Goal: Information Seeking & Learning: Learn about a topic

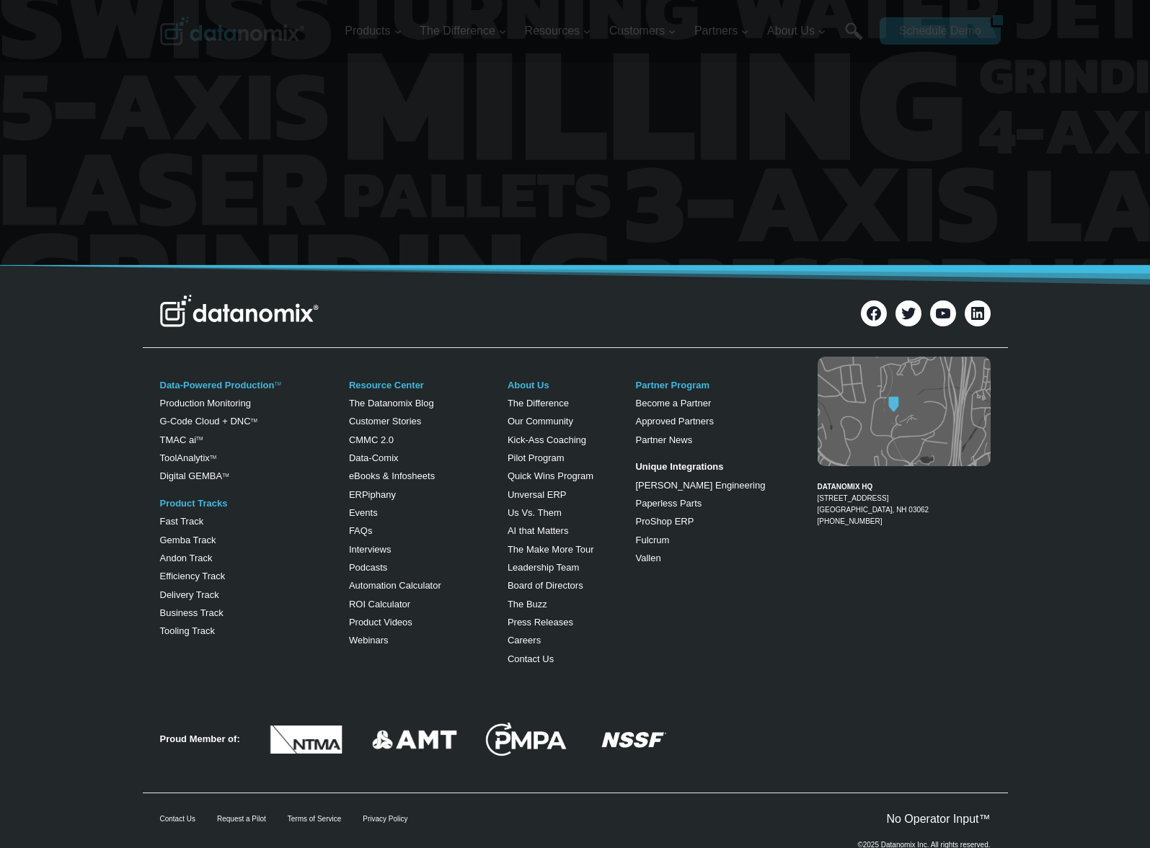
scroll to position [5512, 0]
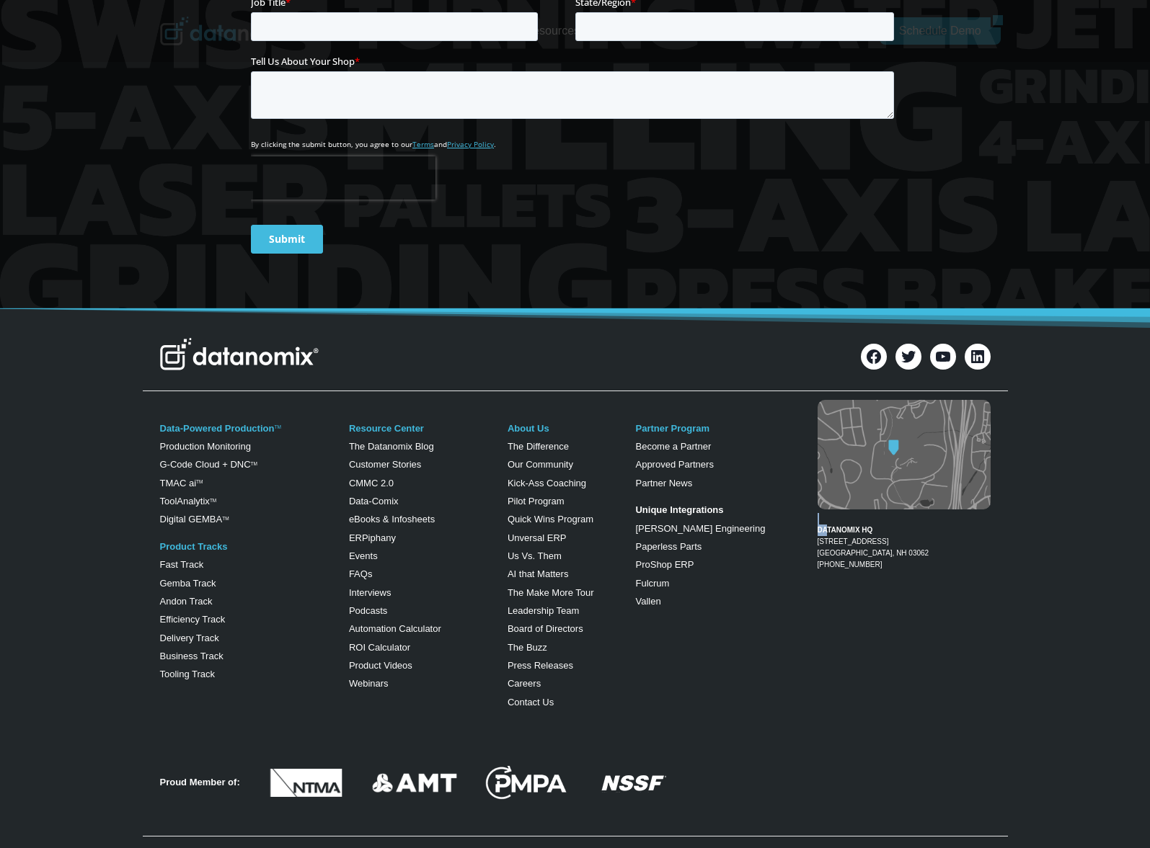
drag, startPoint x: 896, startPoint y: 484, endPoint x: 929, endPoint y: 536, distance: 61.6
click at [833, 481] on div "DATANOMIX HQ 200 Innovation Way Suite #1370 Nashua, NH 03062 1-866-488-4369" at bounding box center [892, 495] width 196 height 197
click at [929, 536] on div "DATANOMIX HQ 200 Innovation Way Suite #1370 Nashua, NH 03062 1-866-488-4369" at bounding box center [892, 495] width 196 height 197
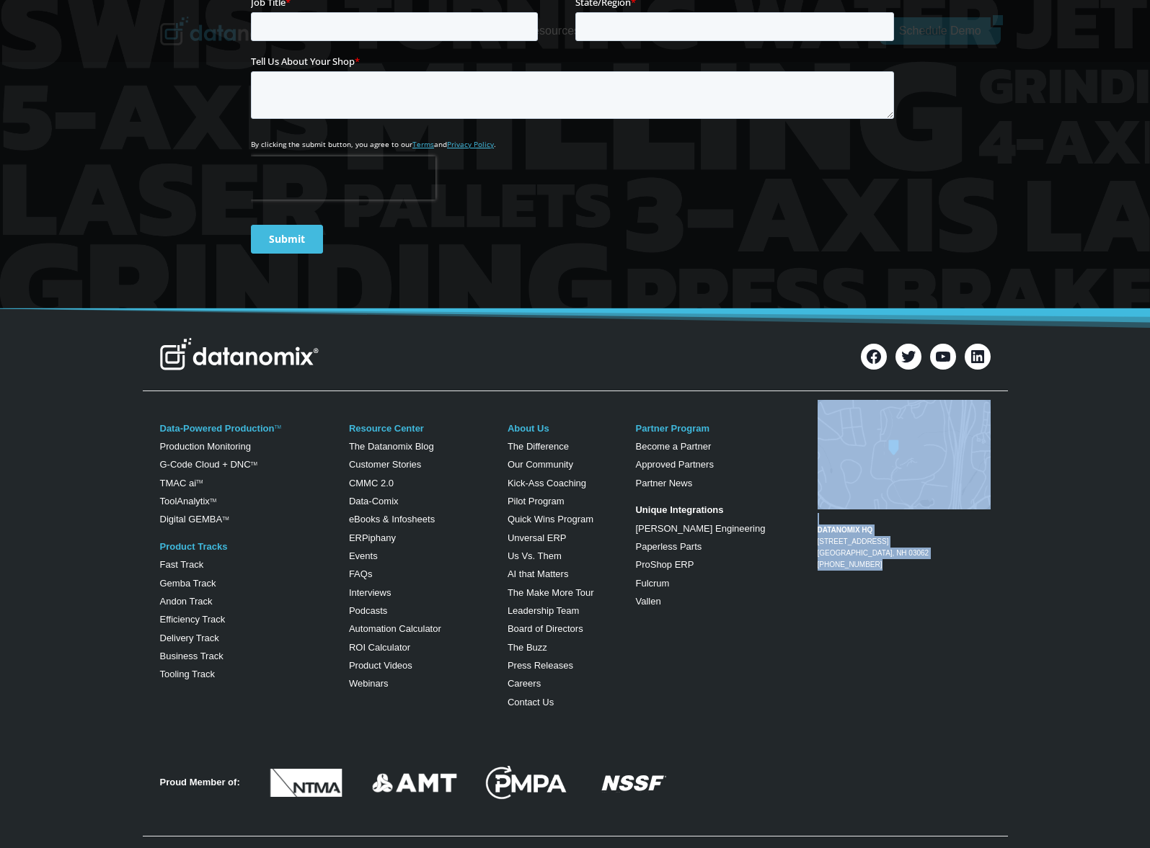
drag, startPoint x: 880, startPoint y: 521, endPoint x: 816, endPoint y: 523, distance: 64.2
click at [817, 523] on figcaption "DATANOMIX HQ 200 Innovation Way Suite #1370 Nashua, NH 03062 1-866-488-4369" at bounding box center [903, 542] width 173 height 58
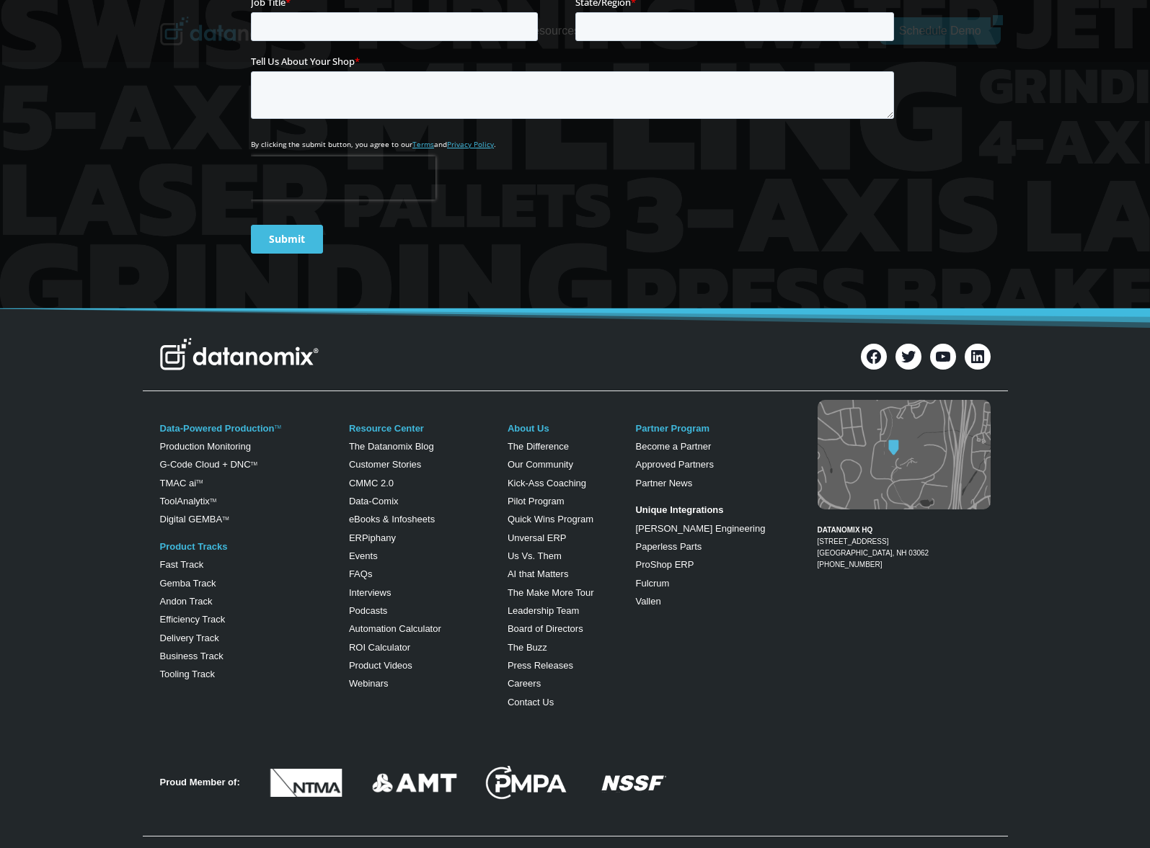
click at [874, 547] on div "DATANOMIX HQ 200 Innovation Way Suite #1370 Nashua, NH 03062 1-866-488-4369" at bounding box center [892, 495] width 196 height 197
drag, startPoint x: 878, startPoint y: 522, endPoint x: 817, endPoint y: 523, distance: 60.6
click at [817, 523] on figcaption "DATANOMIX HQ 200 Innovation Way Suite #1370 Nashua, NH 03062 1-866-488-4369" at bounding box center [903, 542] width 173 height 58
copy figcaption "[PHONE_NUMBER]"
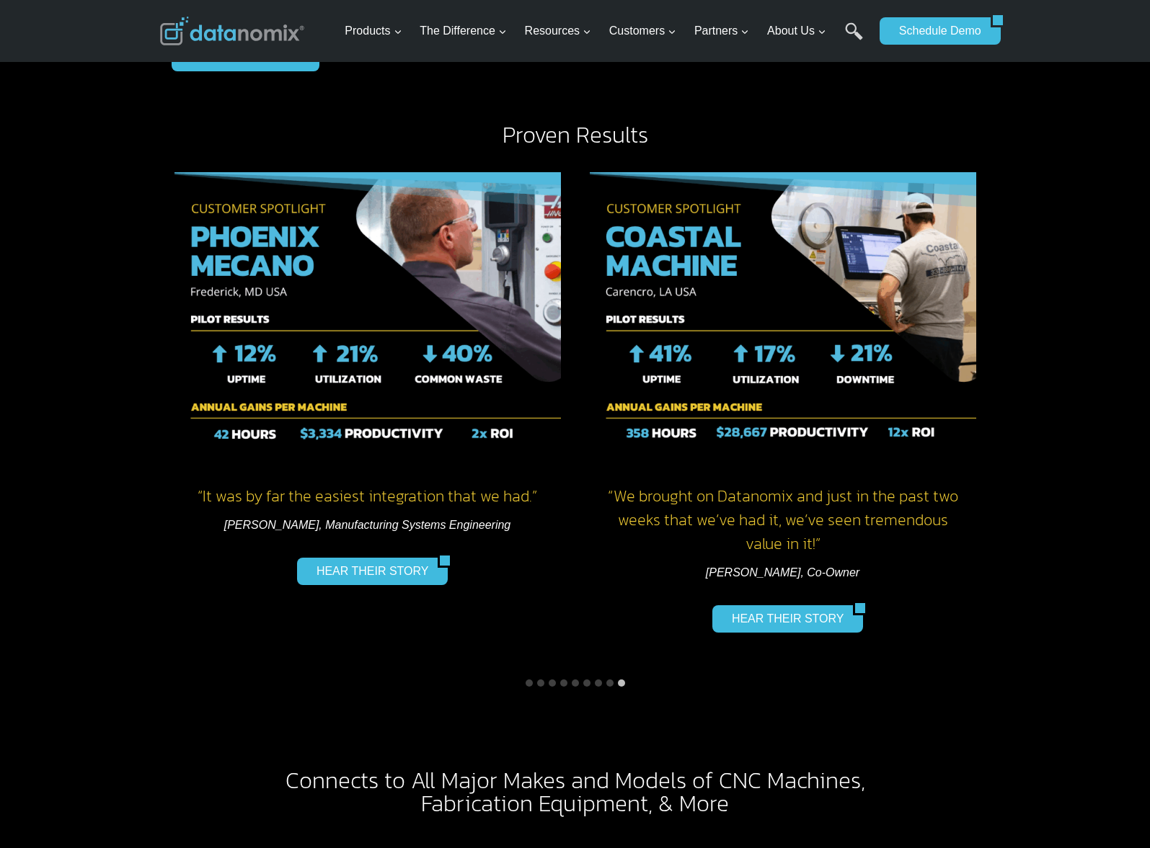
scroll to position [1364, 0]
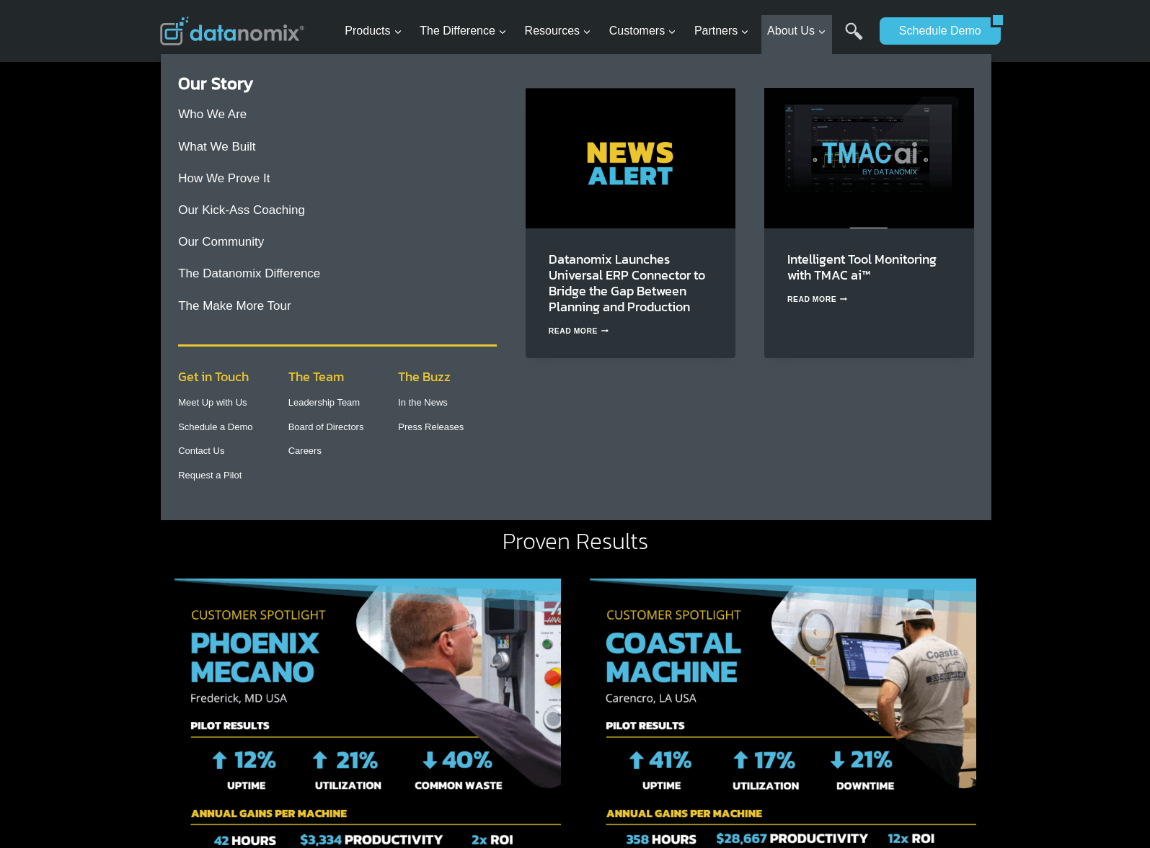
click at [602, 185] on img "Primary Navigation" at bounding box center [630, 158] width 210 height 140
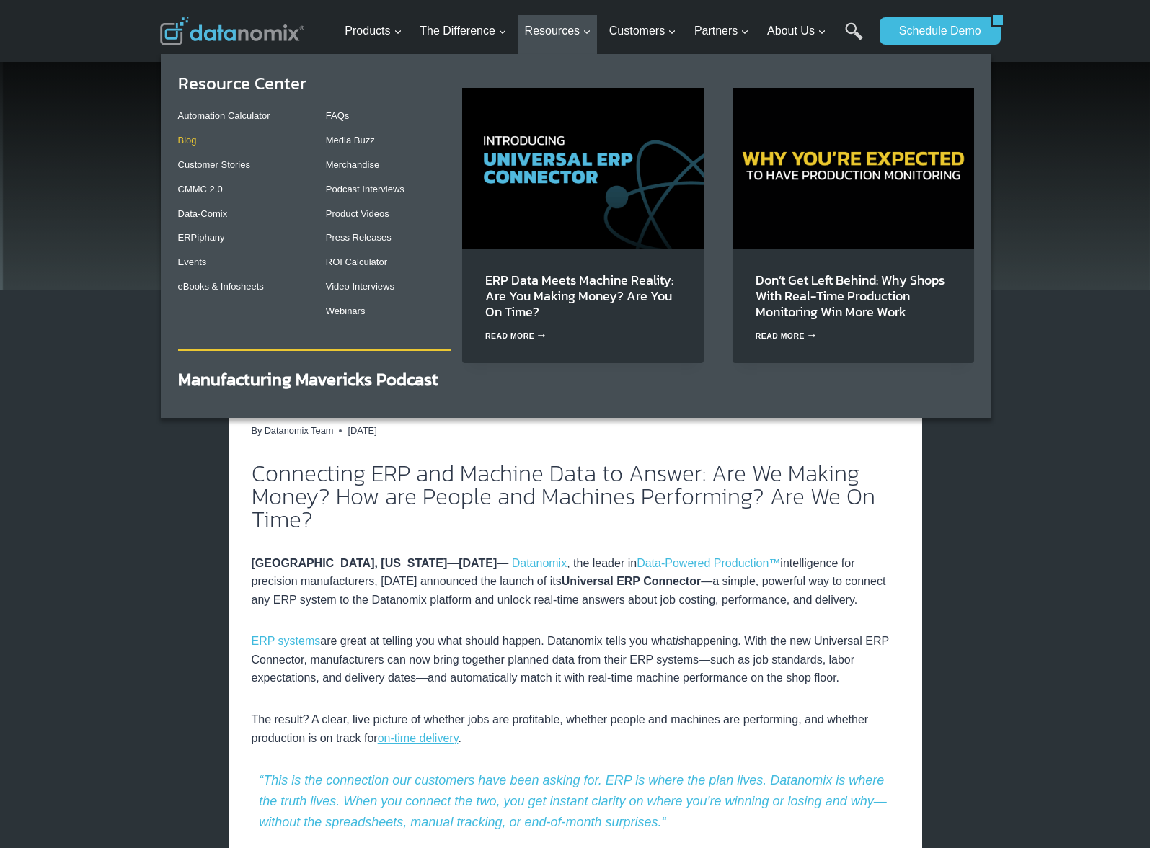
click at [189, 143] on link "Blog" at bounding box center [187, 140] width 19 height 11
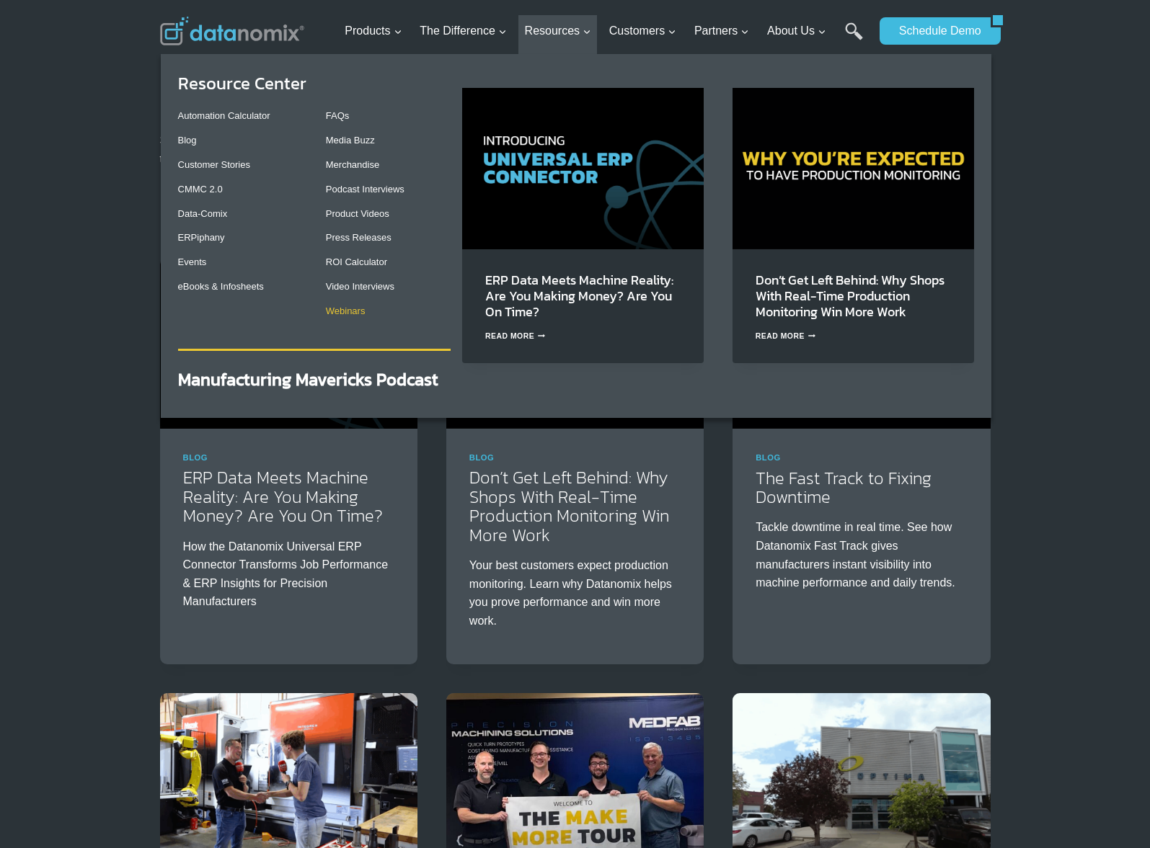
click at [352, 316] on link "Webinars" at bounding box center [346, 311] width 40 height 11
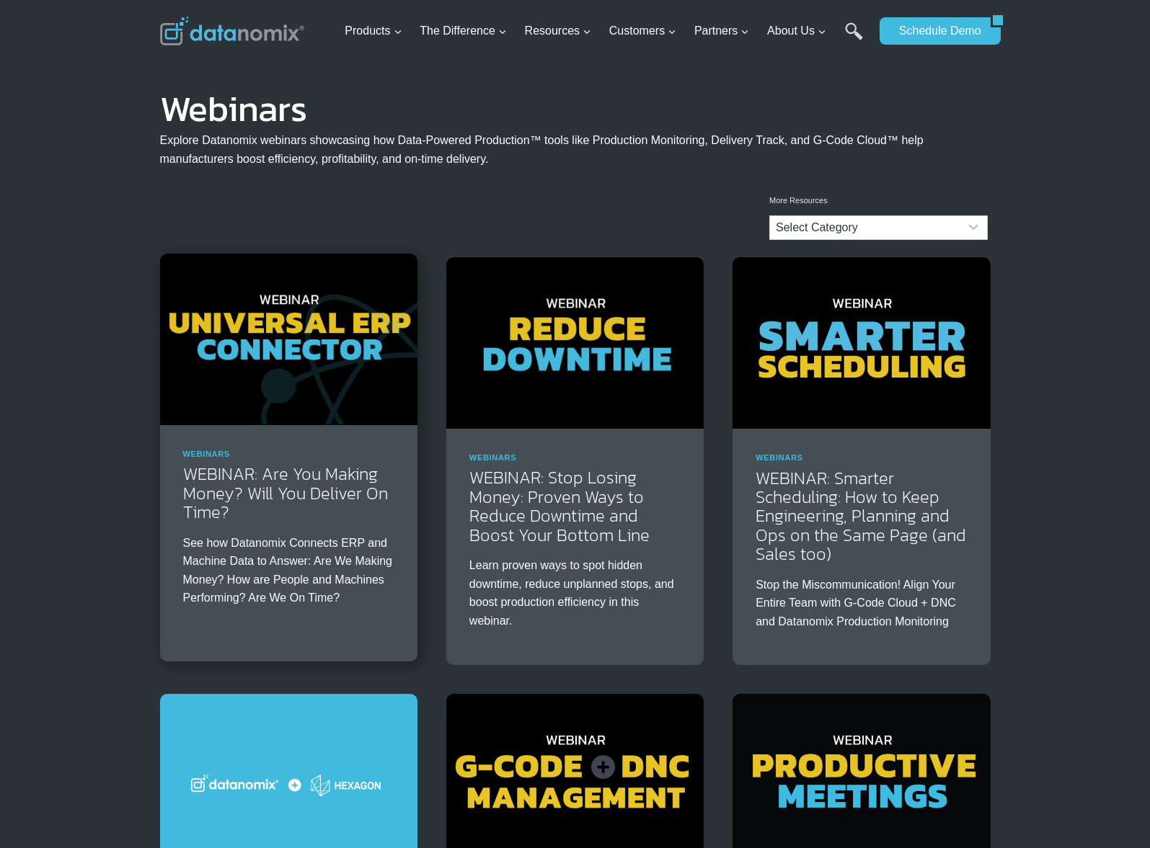
click at [301, 307] on img at bounding box center [288, 340] width 257 height 172
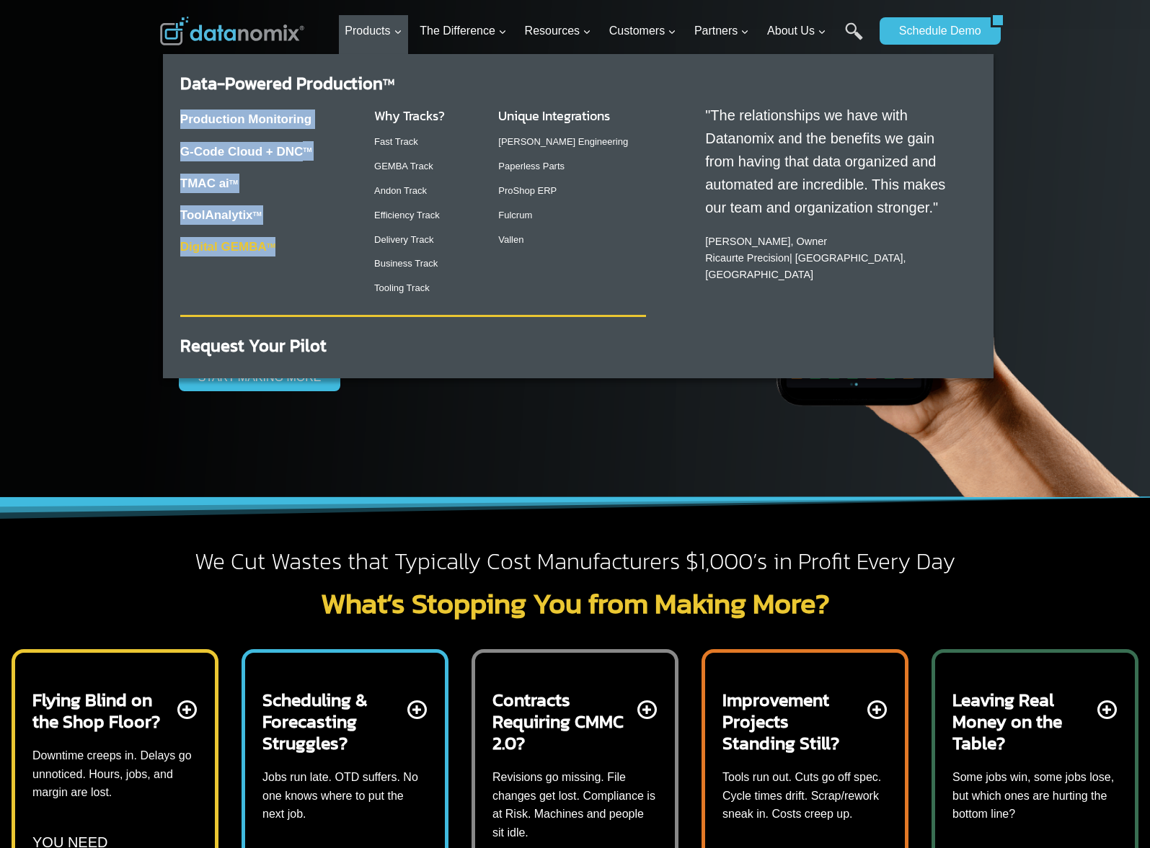
click at [271, 252] on div "Data-Powered Production TM Production Monitoring G-Code Cloud + DNC TM TMAC ai …" at bounding box center [578, 211] width 830 height 315
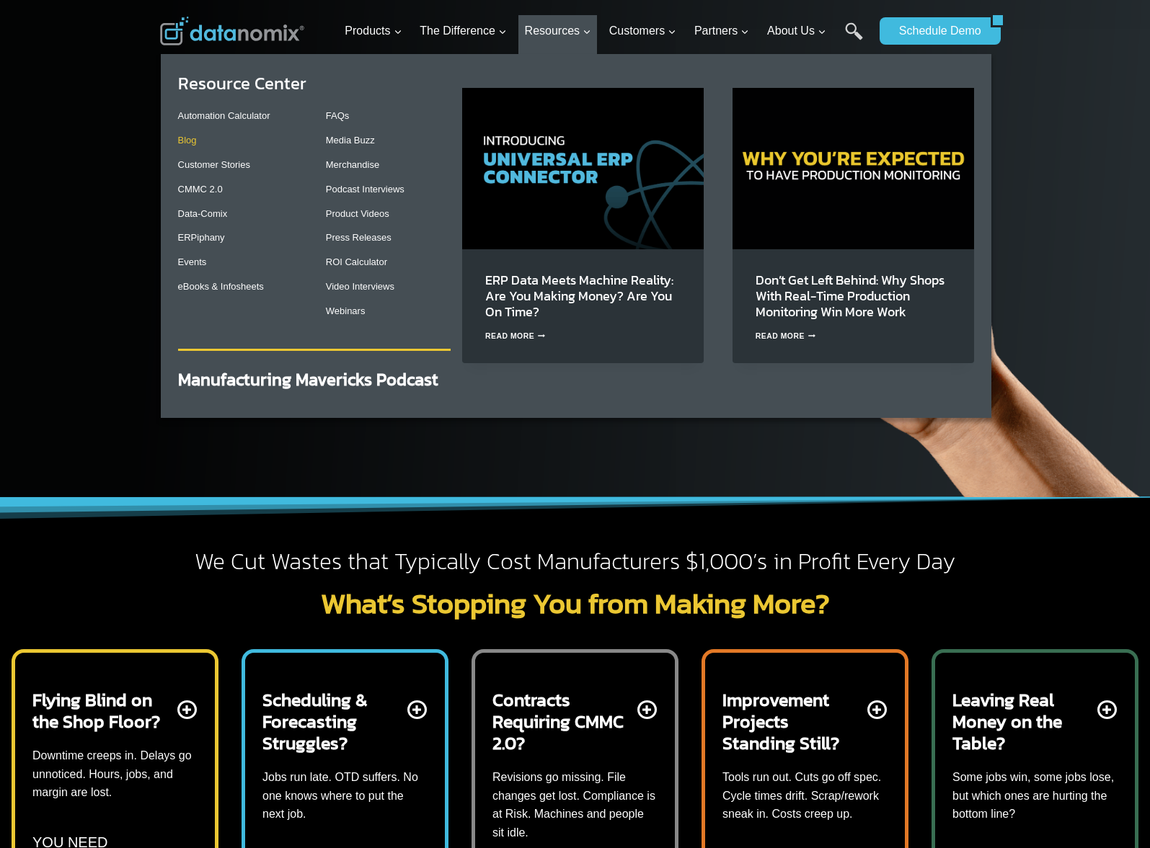
click at [183, 142] on link "Blog" at bounding box center [187, 140] width 19 height 11
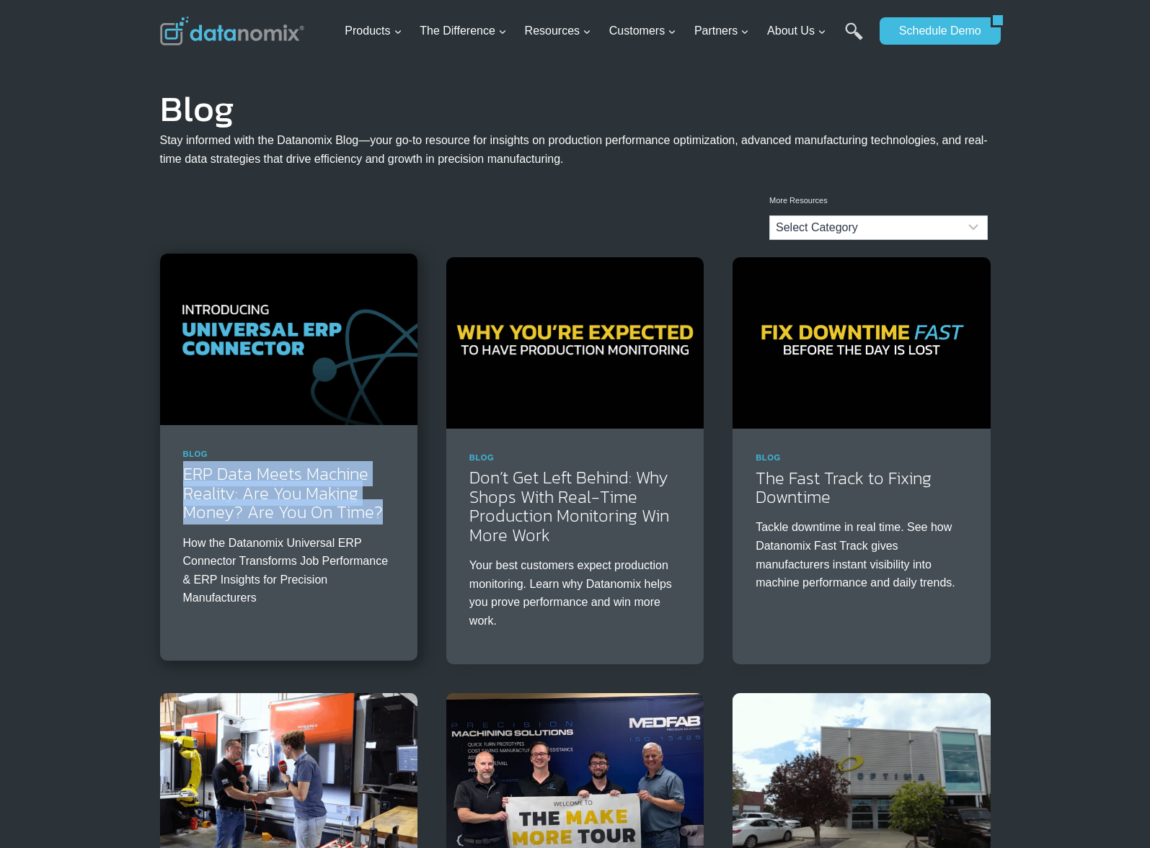
drag, startPoint x: 169, startPoint y: 474, endPoint x: 360, endPoint y: 525, distance: 197.7
click at [396, 521] on div "Blog ERP Data Meets Machine Reality: Are You Making Money? Are You On Time? How…" at bounding box center [288, 533] width 257 height 217
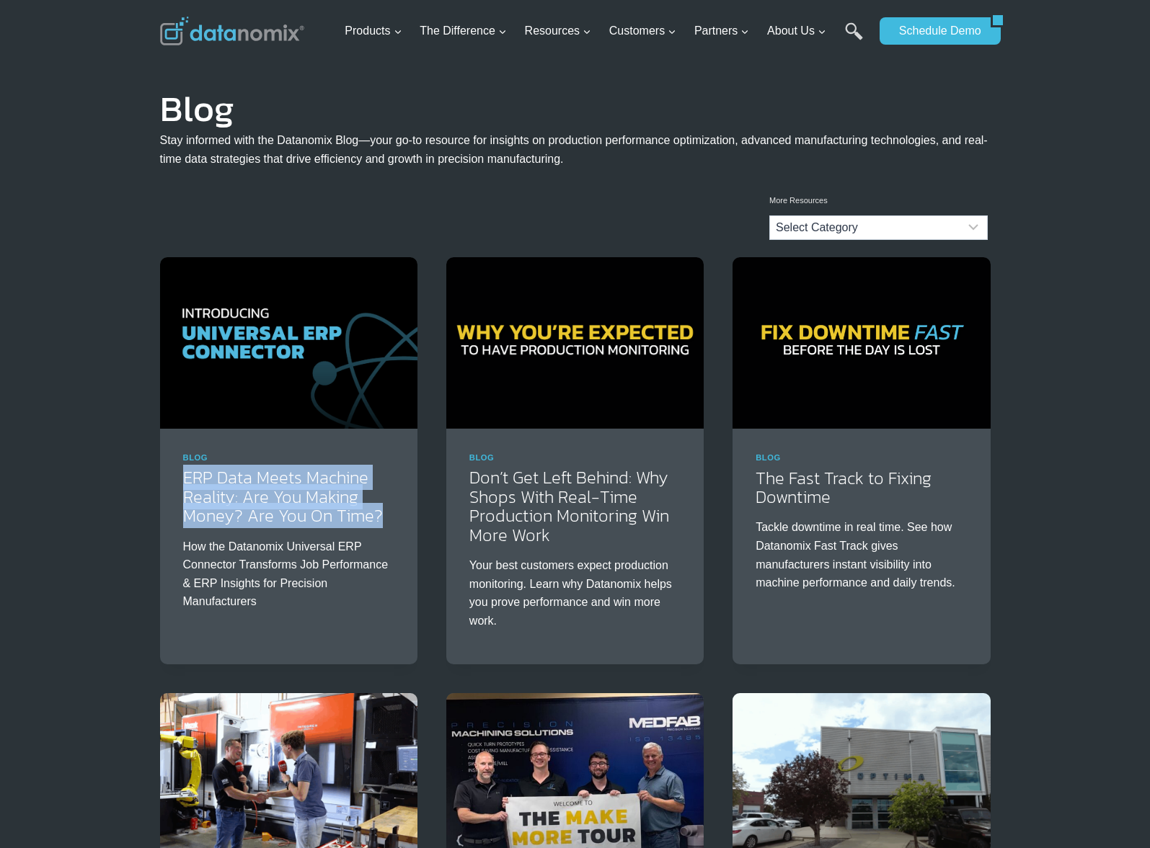
copy link "ERP Data Meets Machine Reality: Are You Making Money? Are You On Time?"
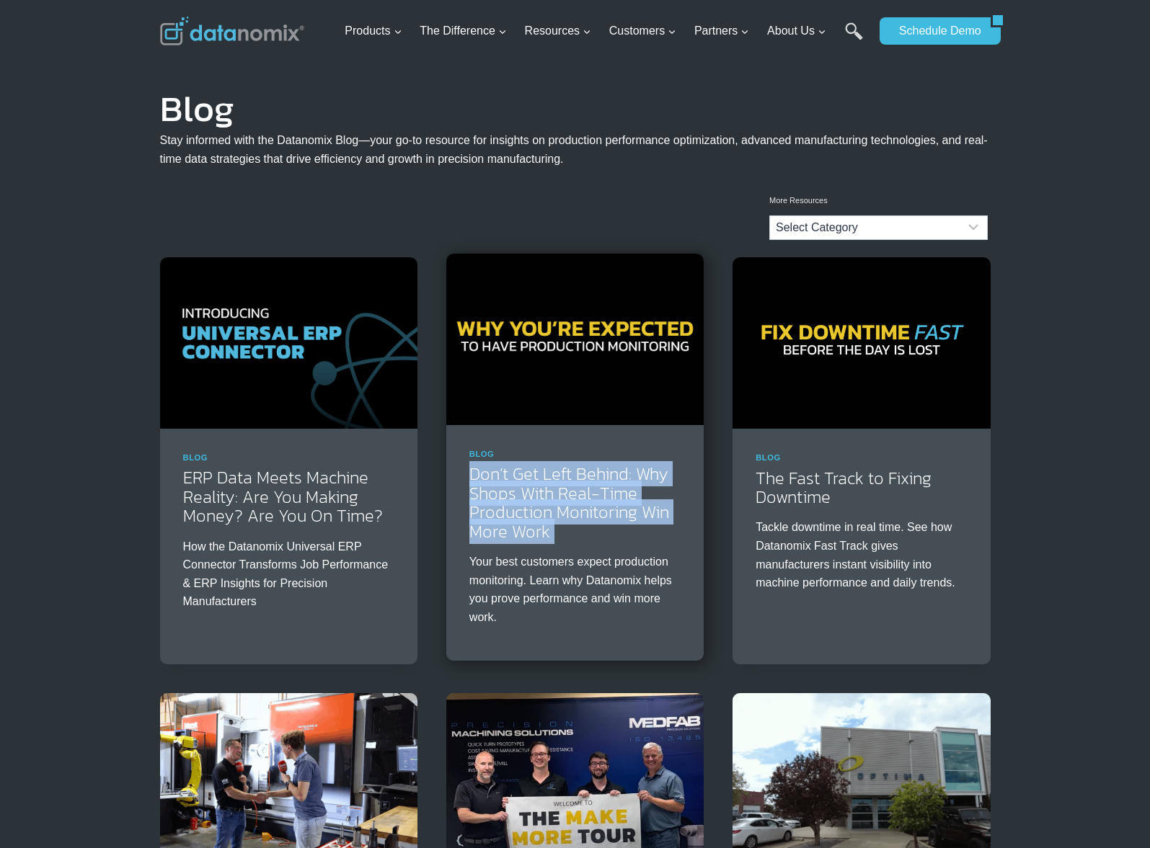
drag, startPoint x: 460, startPoint y: 476, endPoint x: 557, endPoint y: 543, distance: 118.2
click at [556, 543] on div "Blog Don’t Get Left Behind: Why Shops With Real-Time Production Monitoring Win …" at bounding box center [574, 543] width 257 height 236
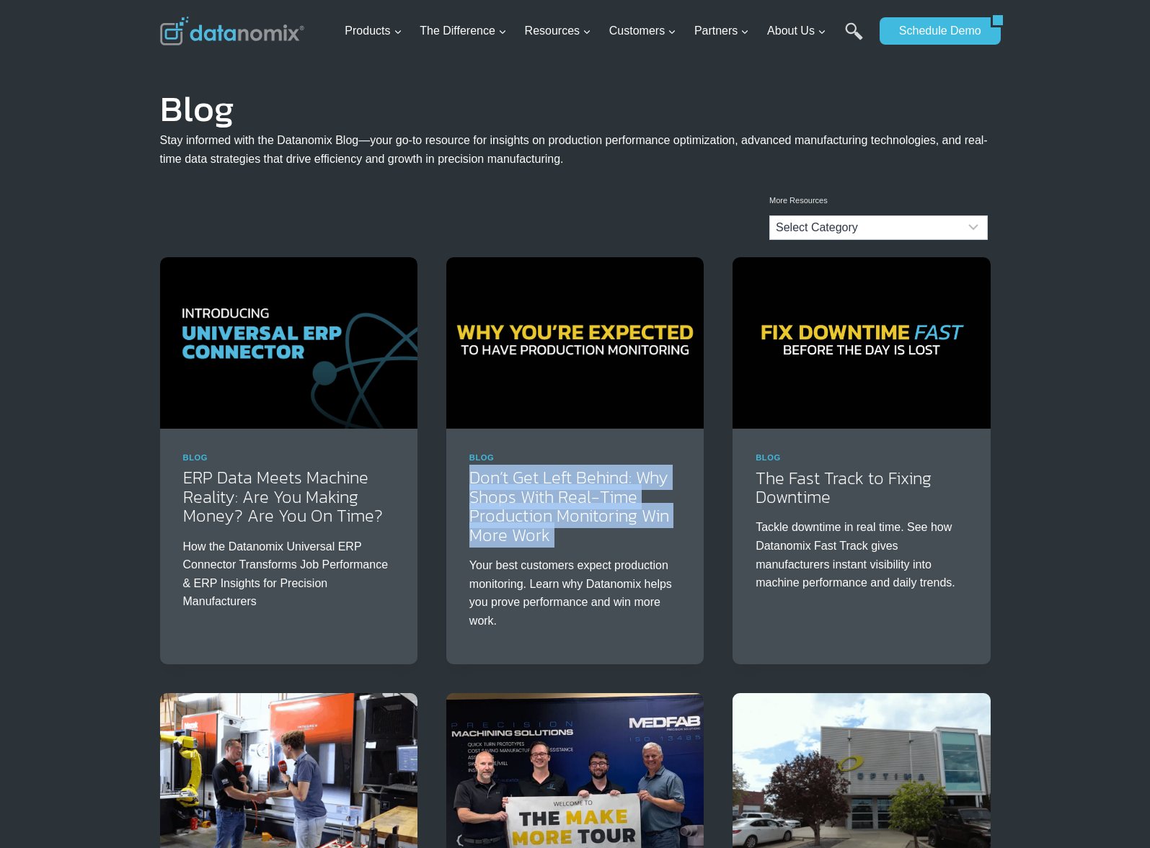
copy div "Don’t Get Left Behind: Why Shops With Real-Time Production Monitoring Win More …"
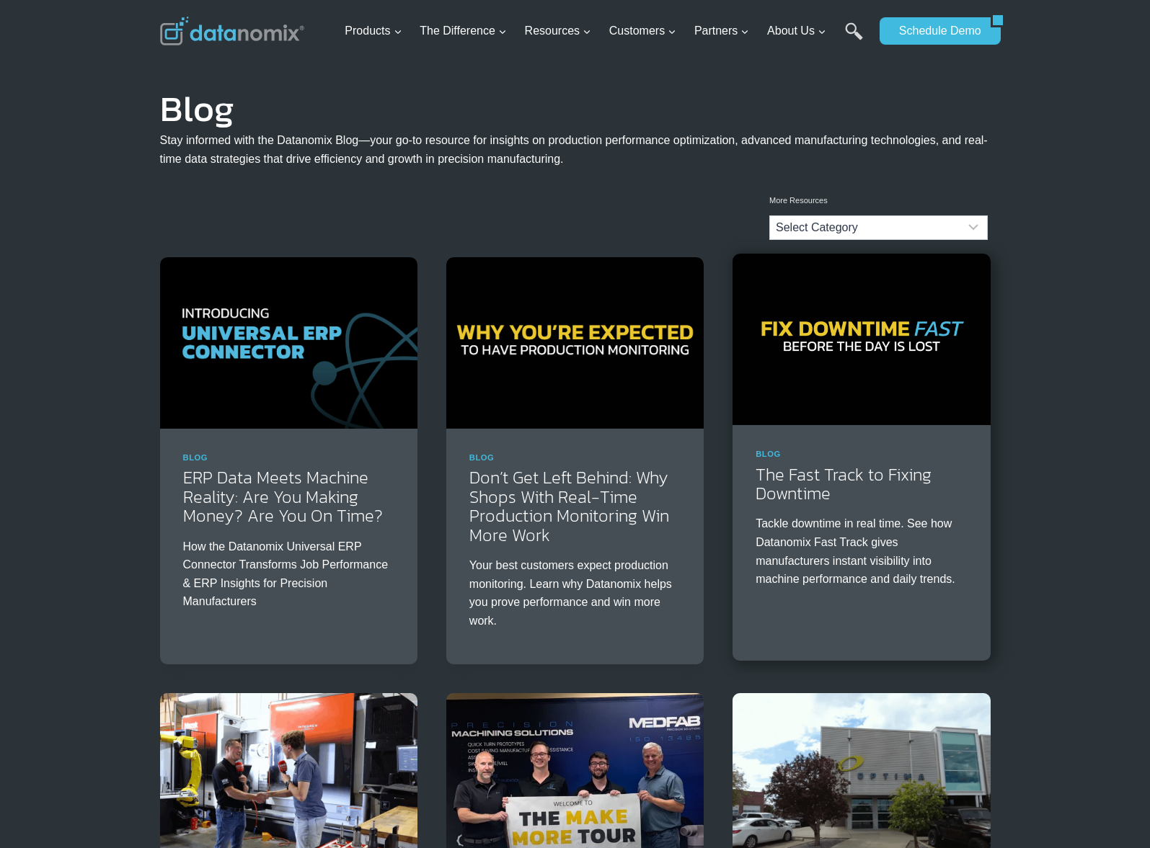
click at [747, 475] on div "Blog The Fast Track to Fixing Downtime Tackle downtime in real time. See how Da…" at bounding box center [860, 524] width 257 height 198
drag, startPoint x: 782, startPoint y: 478, endPoint x: 835, endPoint y: 502, distance: 57.7
click at [835, 502] on div "Blog The Fast Track to Fixing Downtime Tackle downtime in real time. See how Da…" at bounding box center [860, 524] width 257 height 198
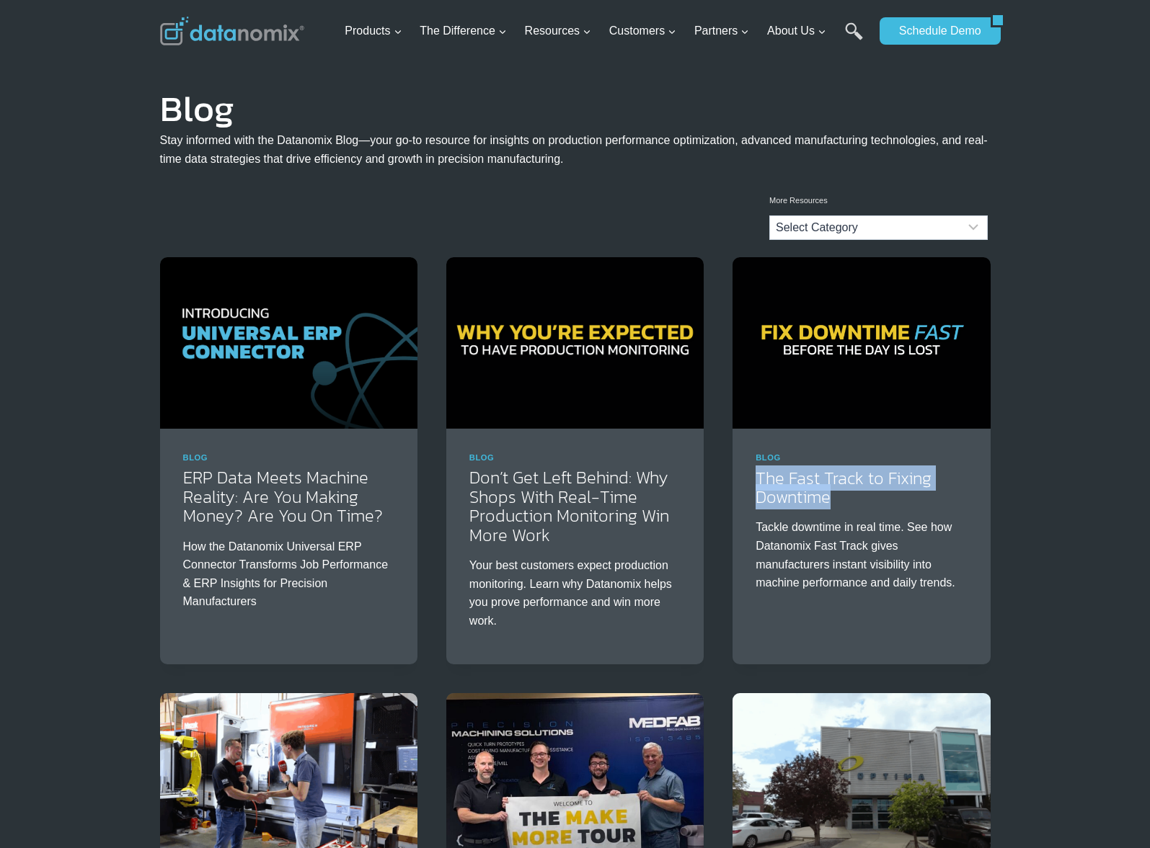
copy link "The Fast Track to Fixing Downtime"
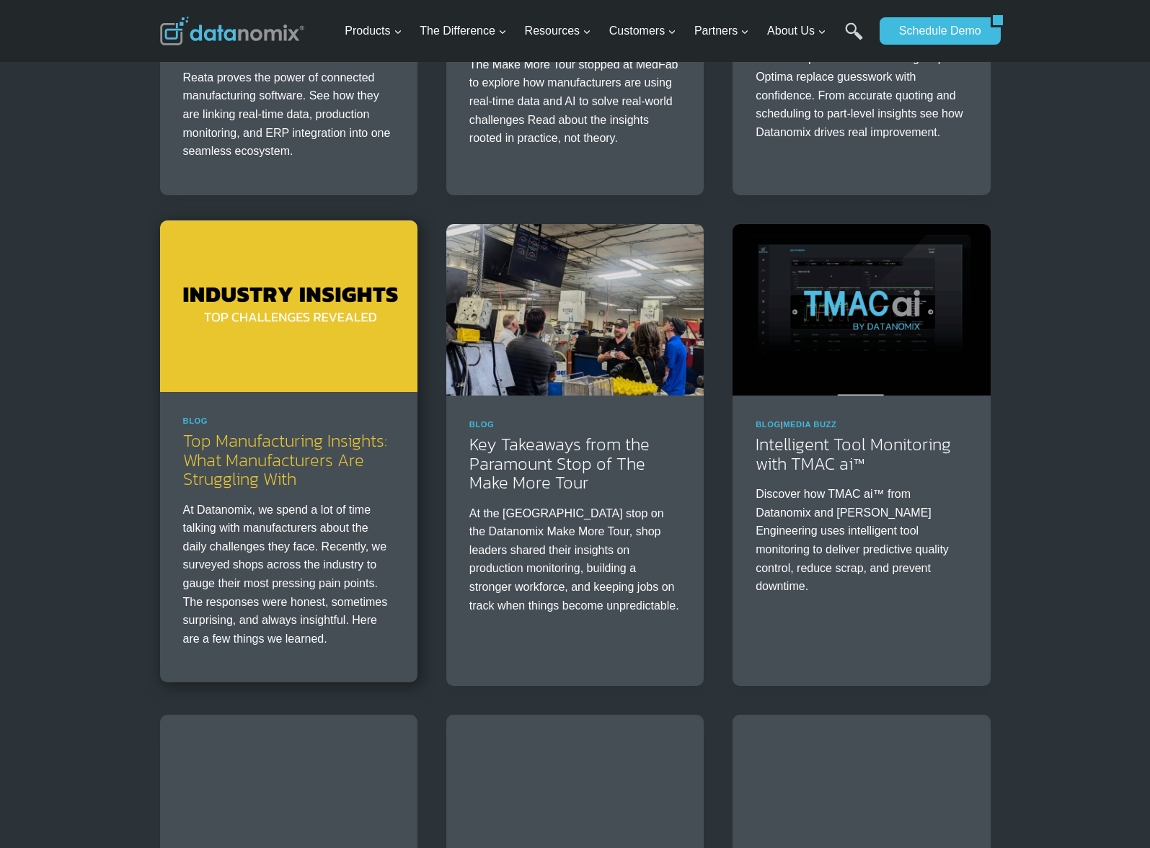
scroll to position [938, 0]
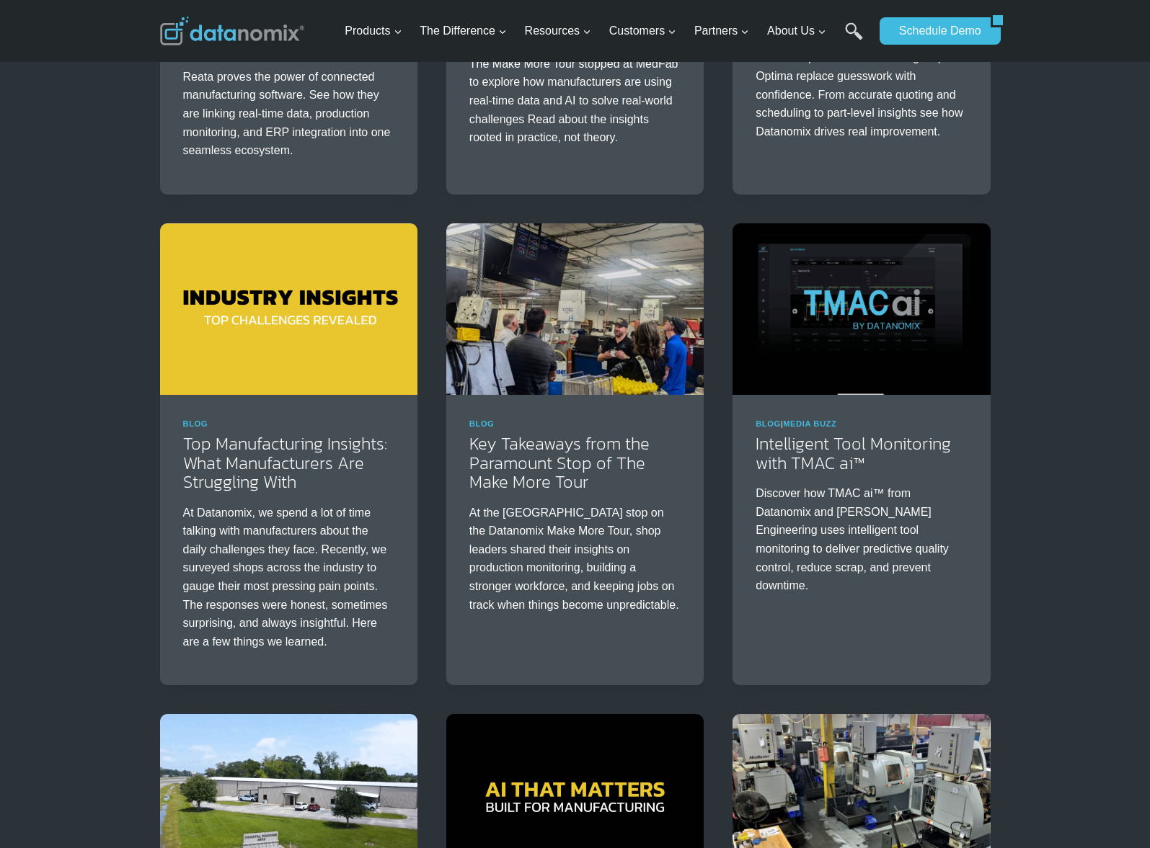
click at [46, 481] on div "Blog ERP Data Meets Machine Reality: Are You Making Money? Are You On Time? How…" at bounding box center [575, 502] width 1150 height 2367
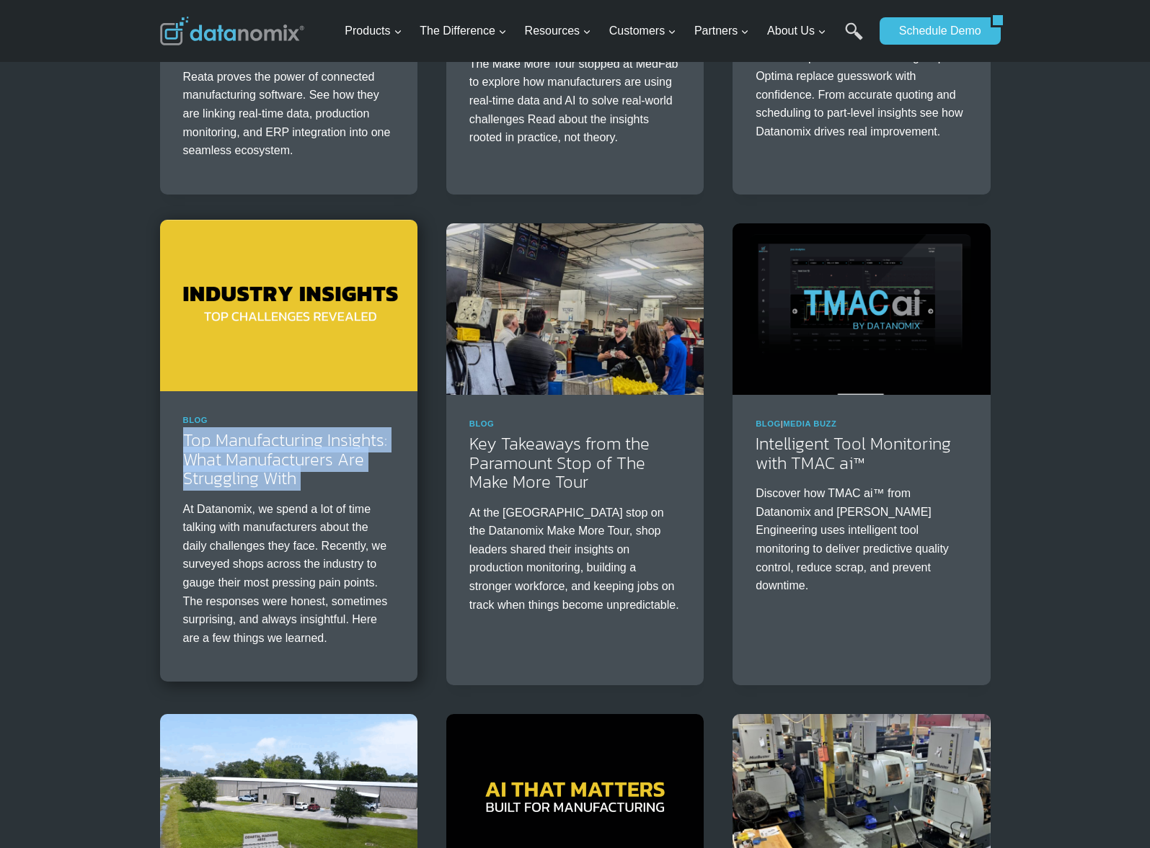
drag, startPoint x: 156, startPoint y: 440, endPoint x: 339, endPoint y: 493, distance: 190.7
click at [339, 493] on div "Blog ERP Data Meets Machine Reality: Are You Making Money? Are You On Time? How…" at bounding box center [575, 502] width 865 height 2367
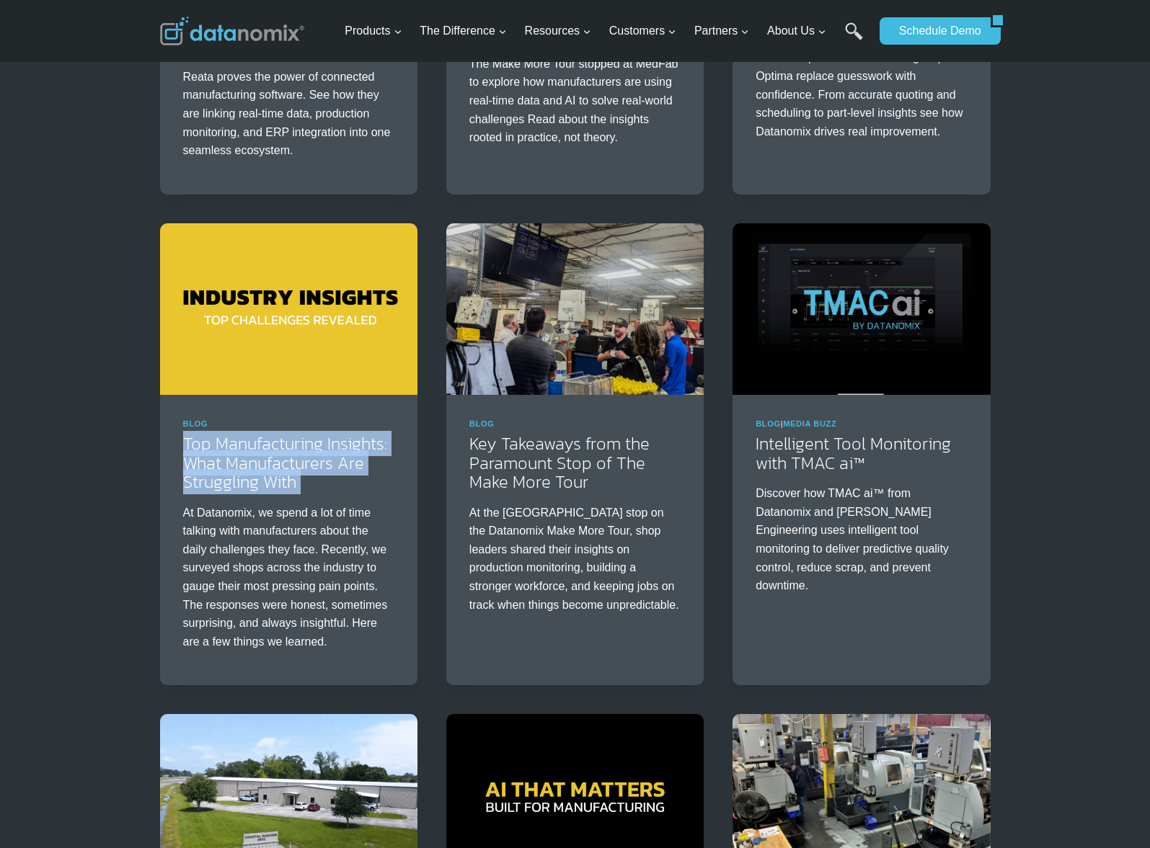
copy div "Top Manufacturing Insights: What Manufacturers Are Struggling With"
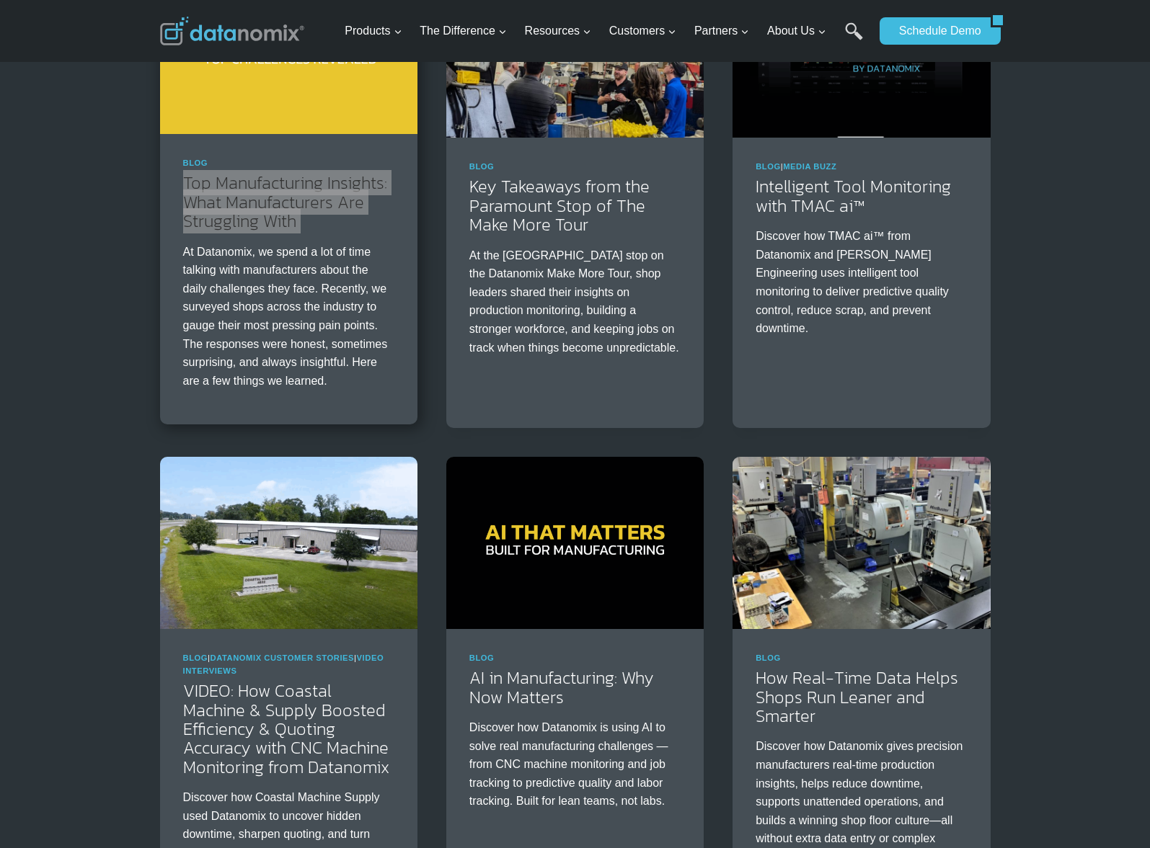
scroll to position [1317, 0]
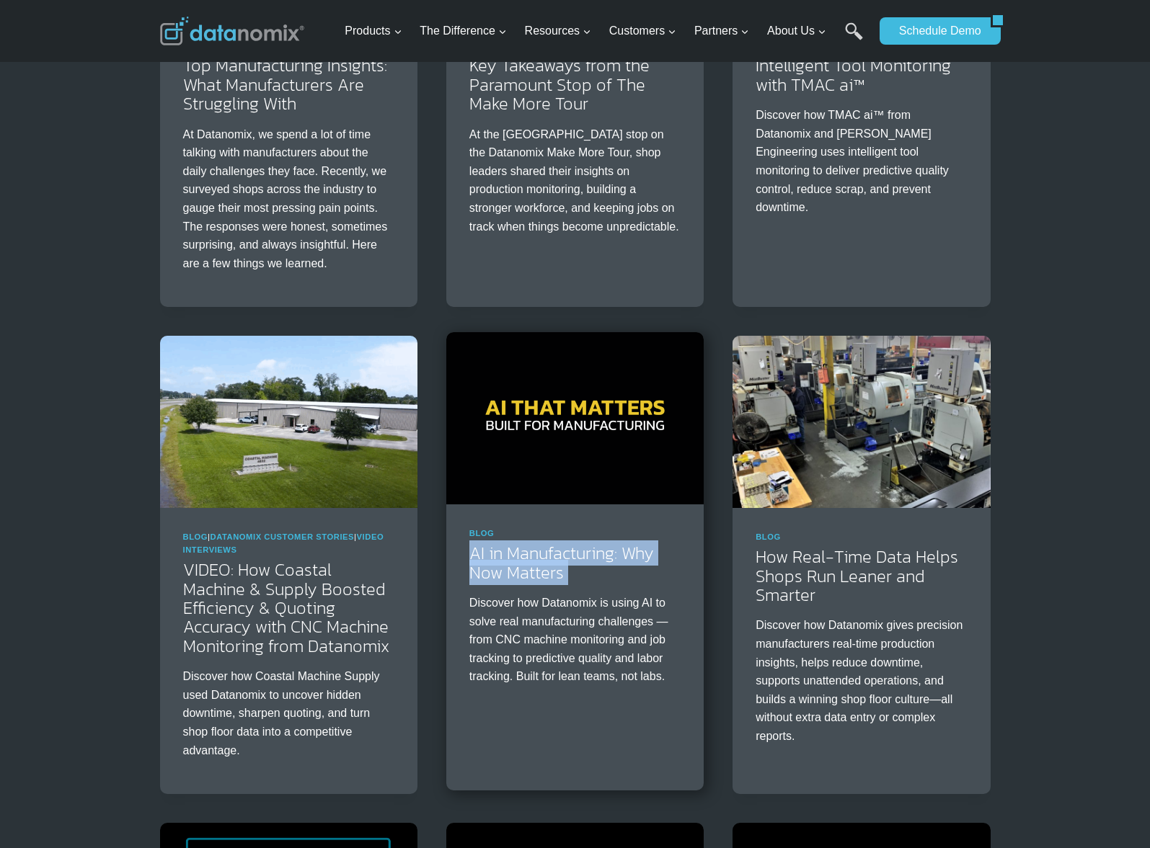
drag, startPoint x: 451, startPoint y: 549, endPoint x: 595, endPoint y: 590, distance: 149.9
click at [594, 590] on div "Blog AI in Manufacturing: Why Now Matters Discover how Datanomix is using AI to…" at bounding box center [574, 613] width 257 height 216
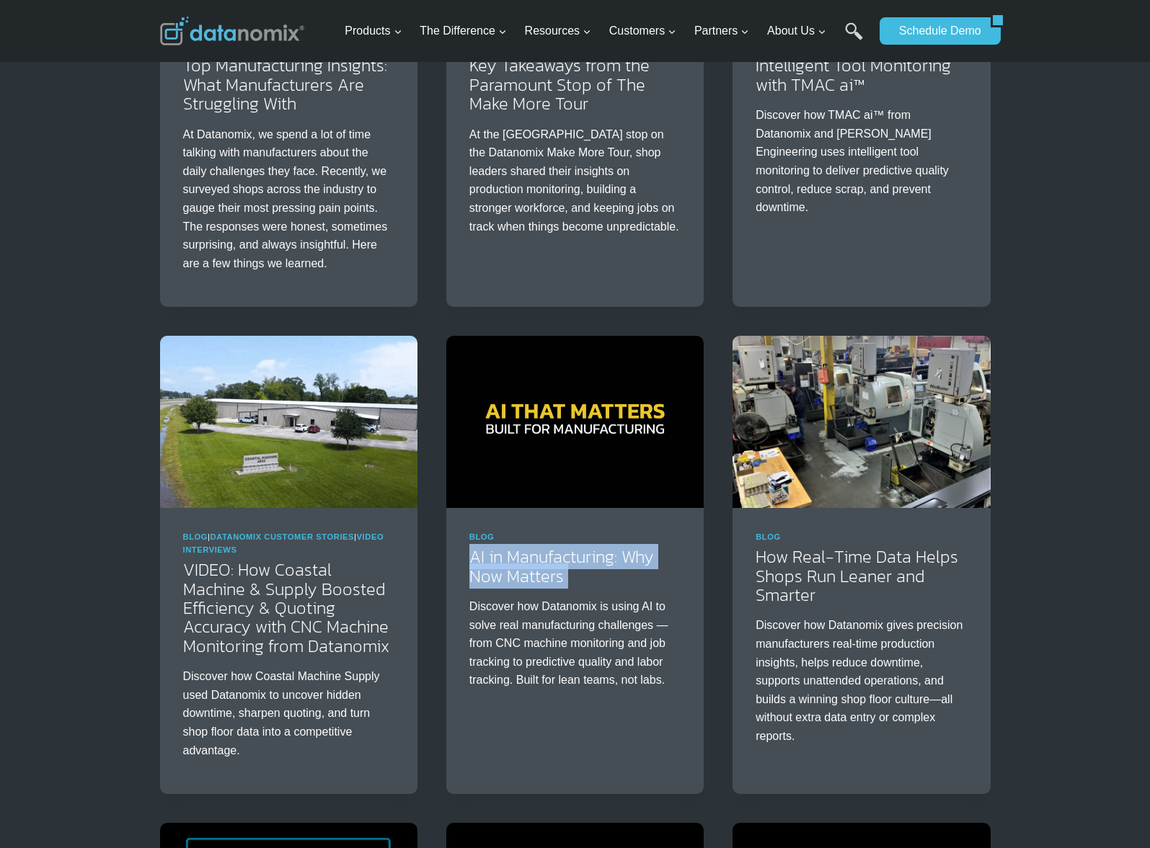
copy div "AI in Manufacturing: Why Now Matters"
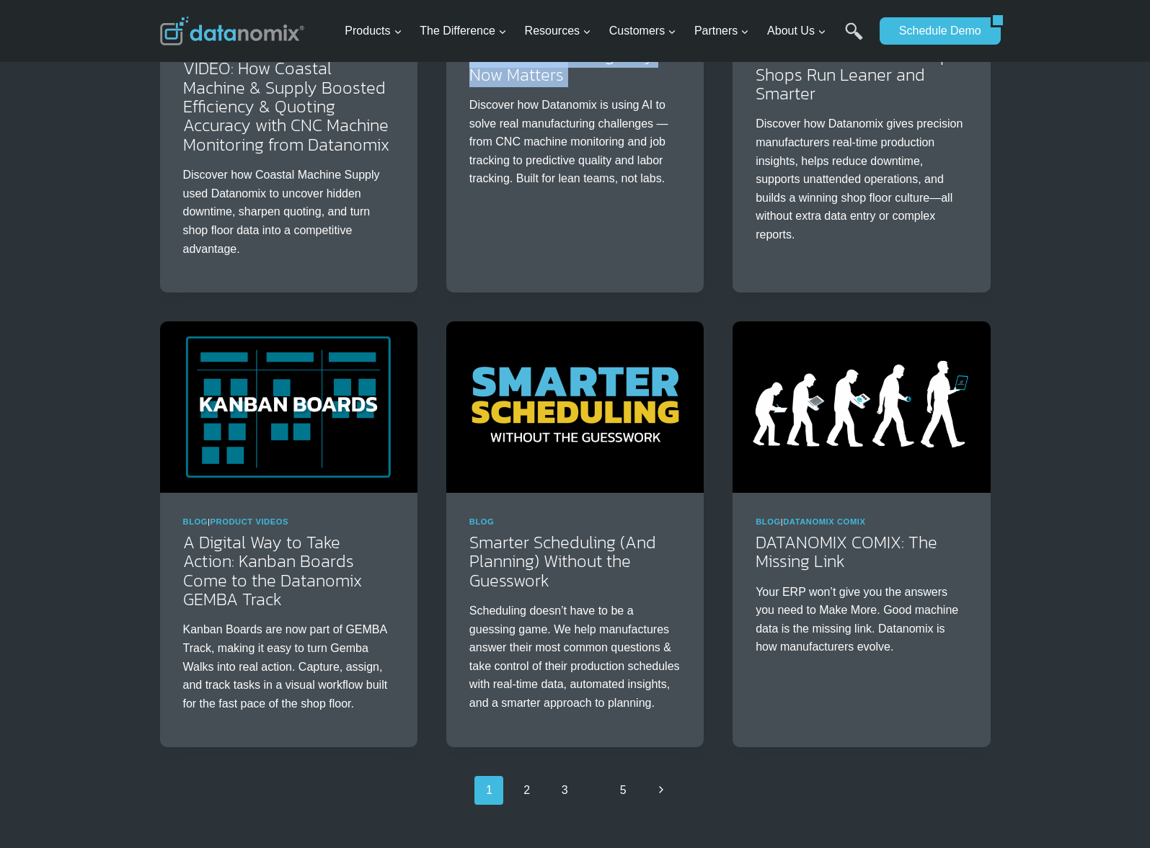
scroll to position [1824, 0]
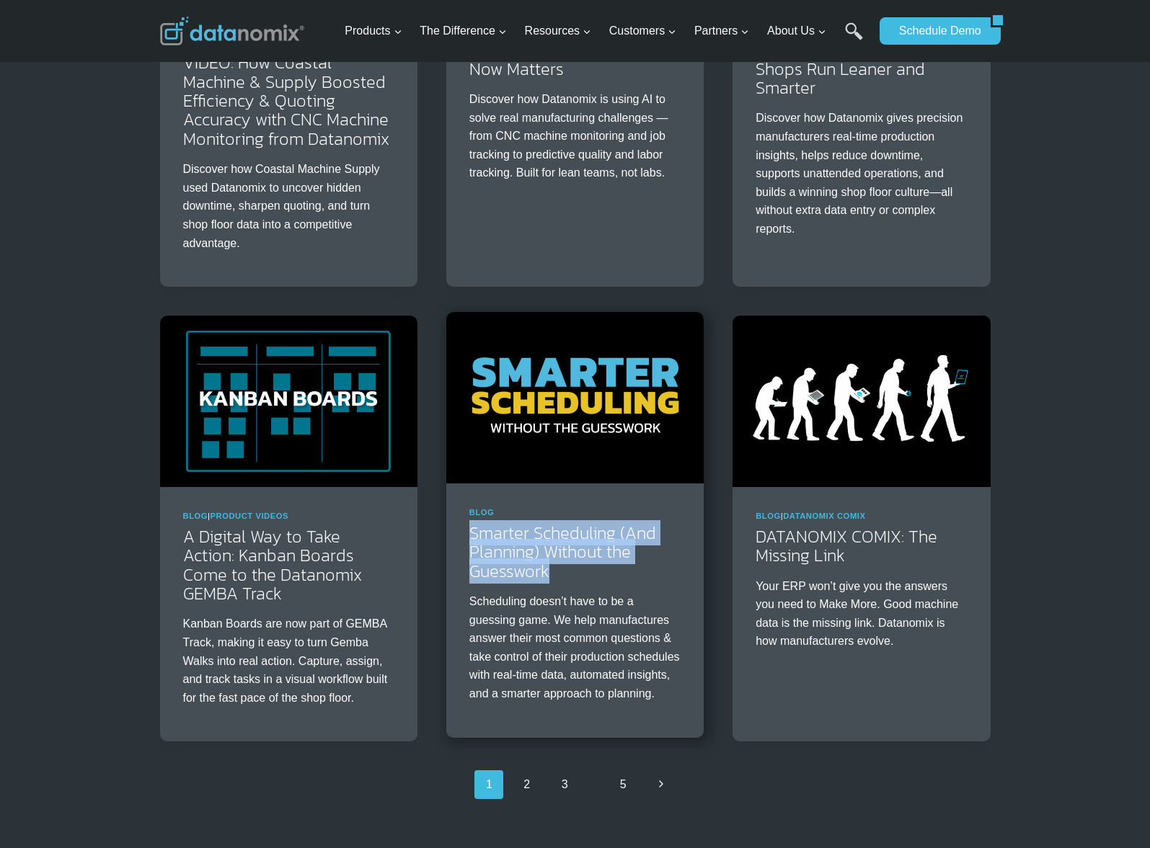
drag, startPoint x: 444, startPoint y: 531, endPoint x: 571, endPoint y: 581, distance: 136.3
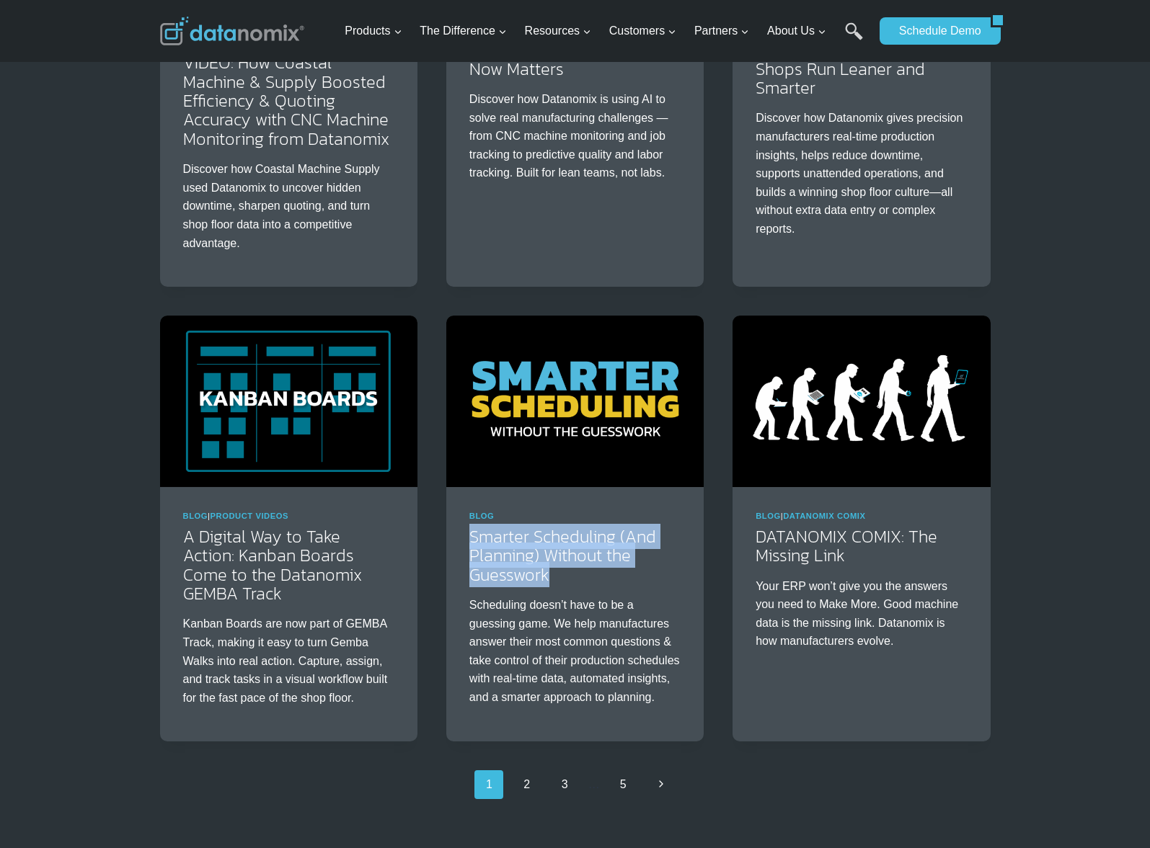
copy link "Smarter Scheduling (And Planning) Without the Guesswork"
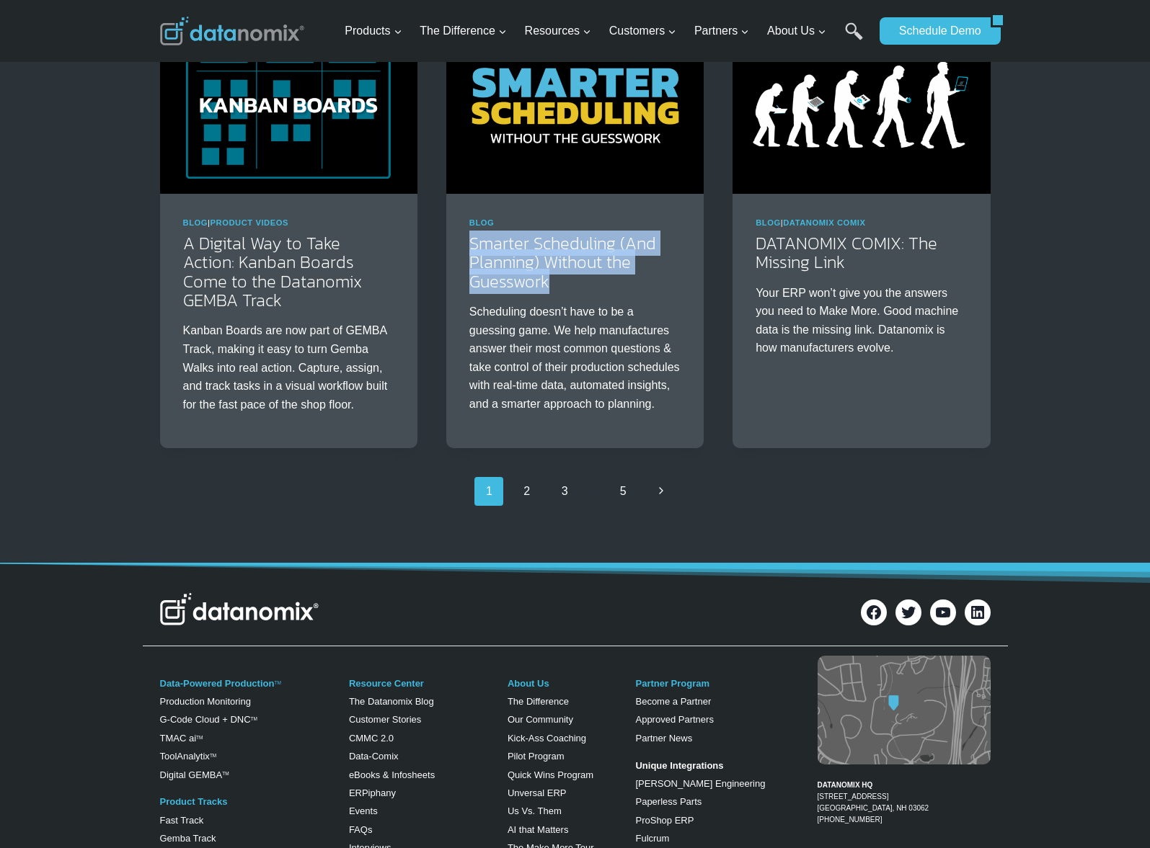
scroll to position [2115, 0]
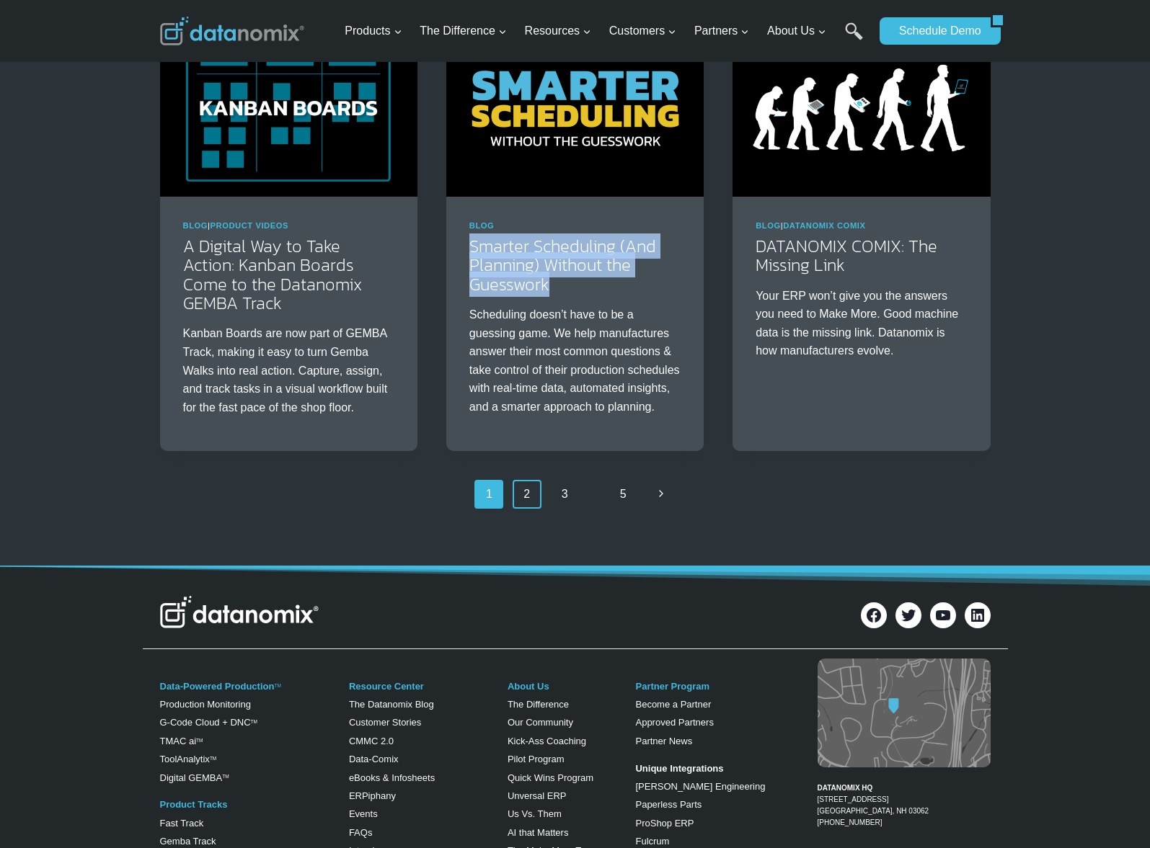
click at [522, 509] on link "2" at bounding box center [526, 494] width 29 height 29
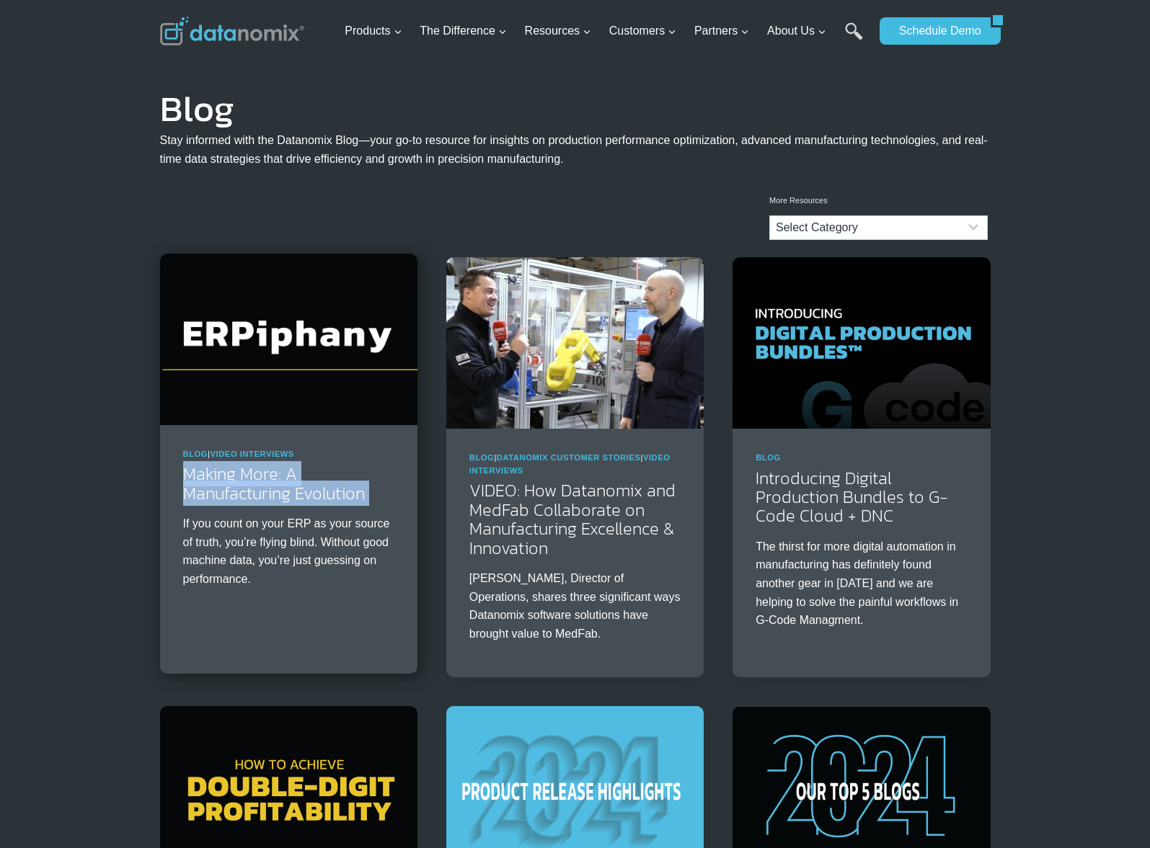
click at [403, 511] on div "Blog | Video Interviews Making More: A Manufacturing Evolution If you count on …" at bounding box center [288, 524] width 257 height 198
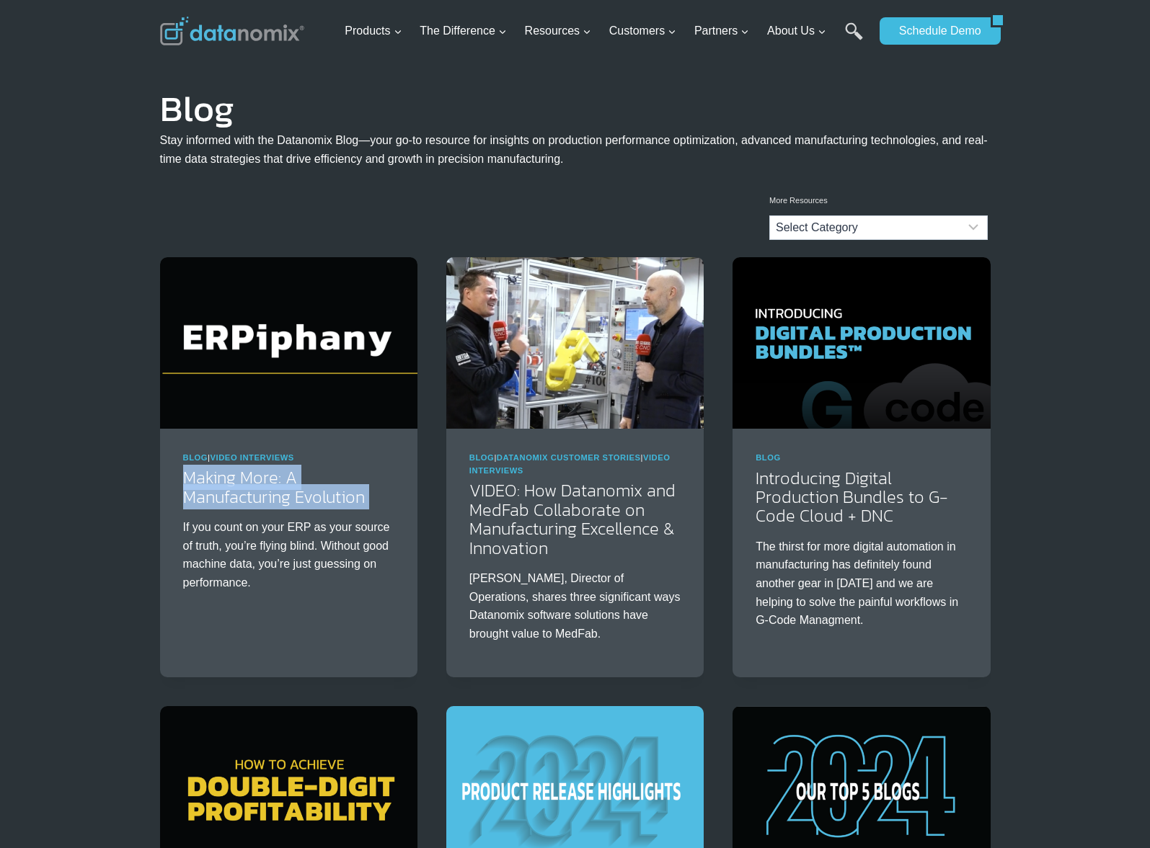
copy div "Making More: A Manufacturing Evolution"
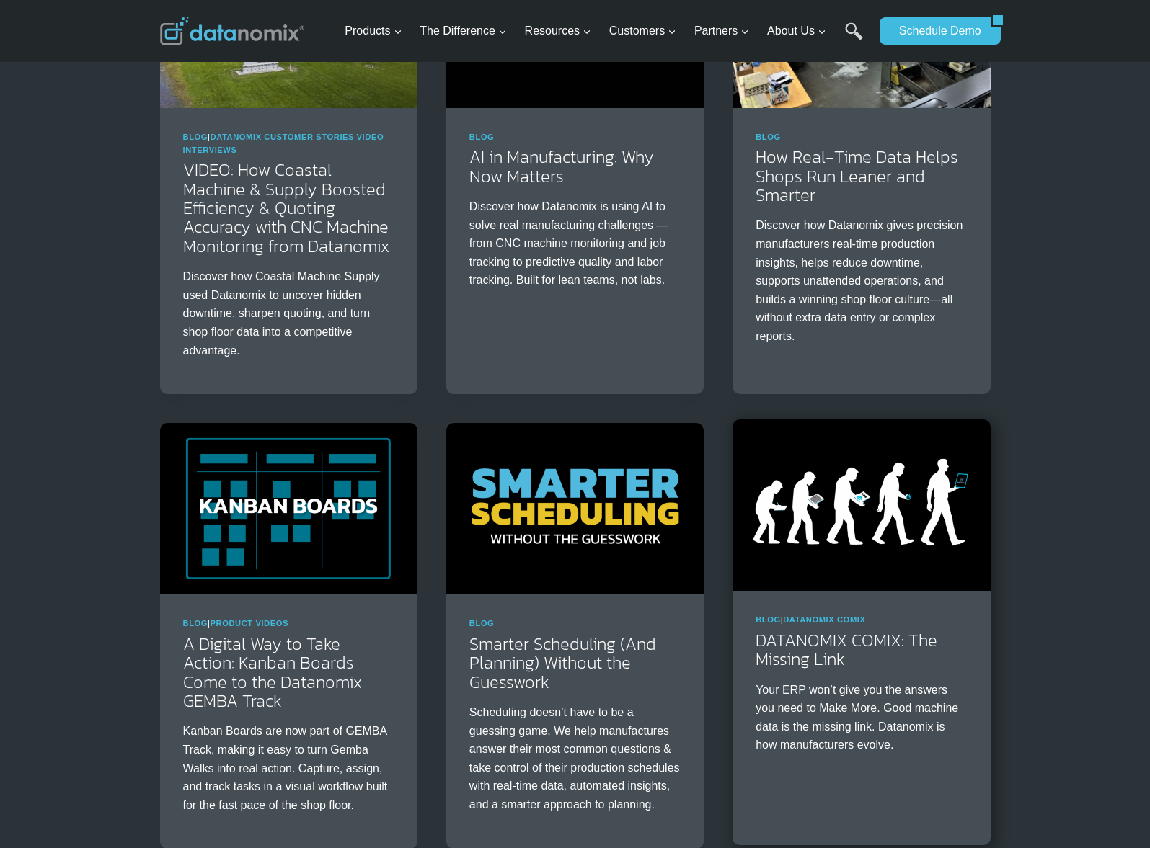
scroll to position [2270, 0]
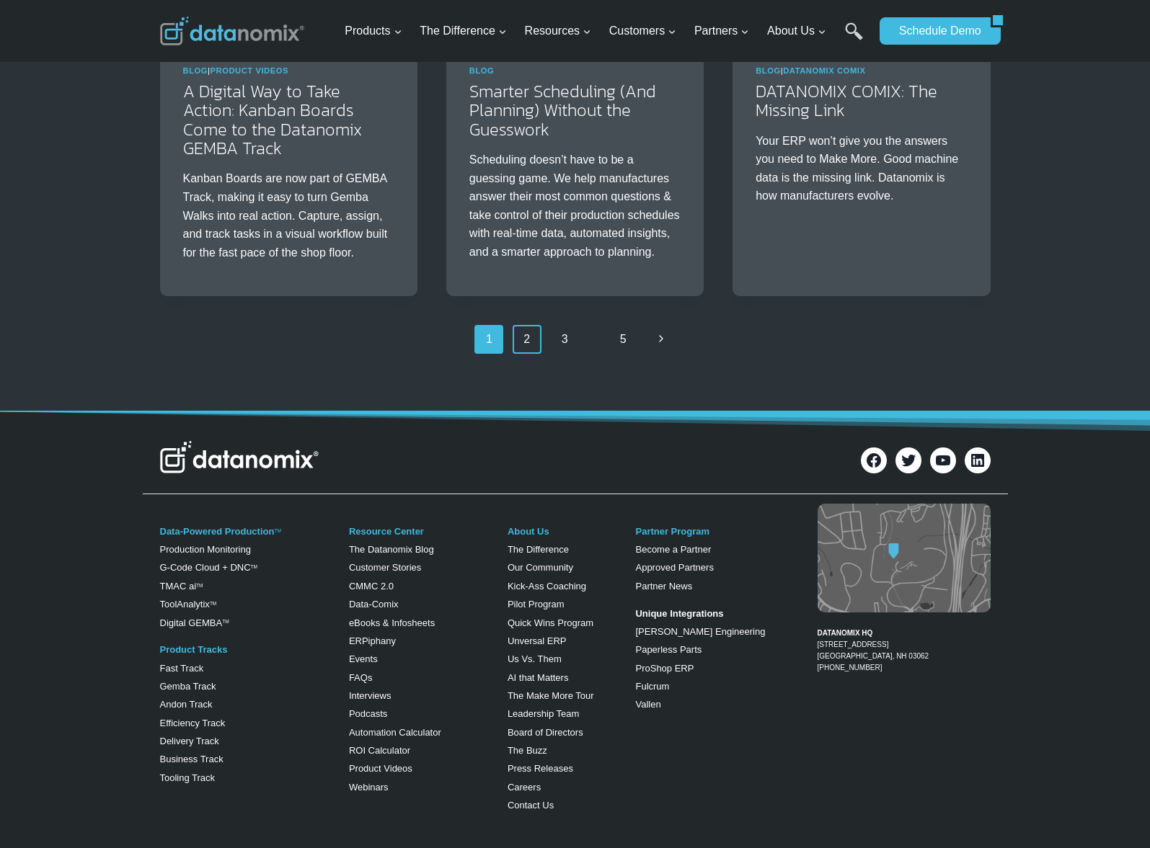
click at [533, 354] on link "2" at bounding box center [526, 339] width 29 height 29
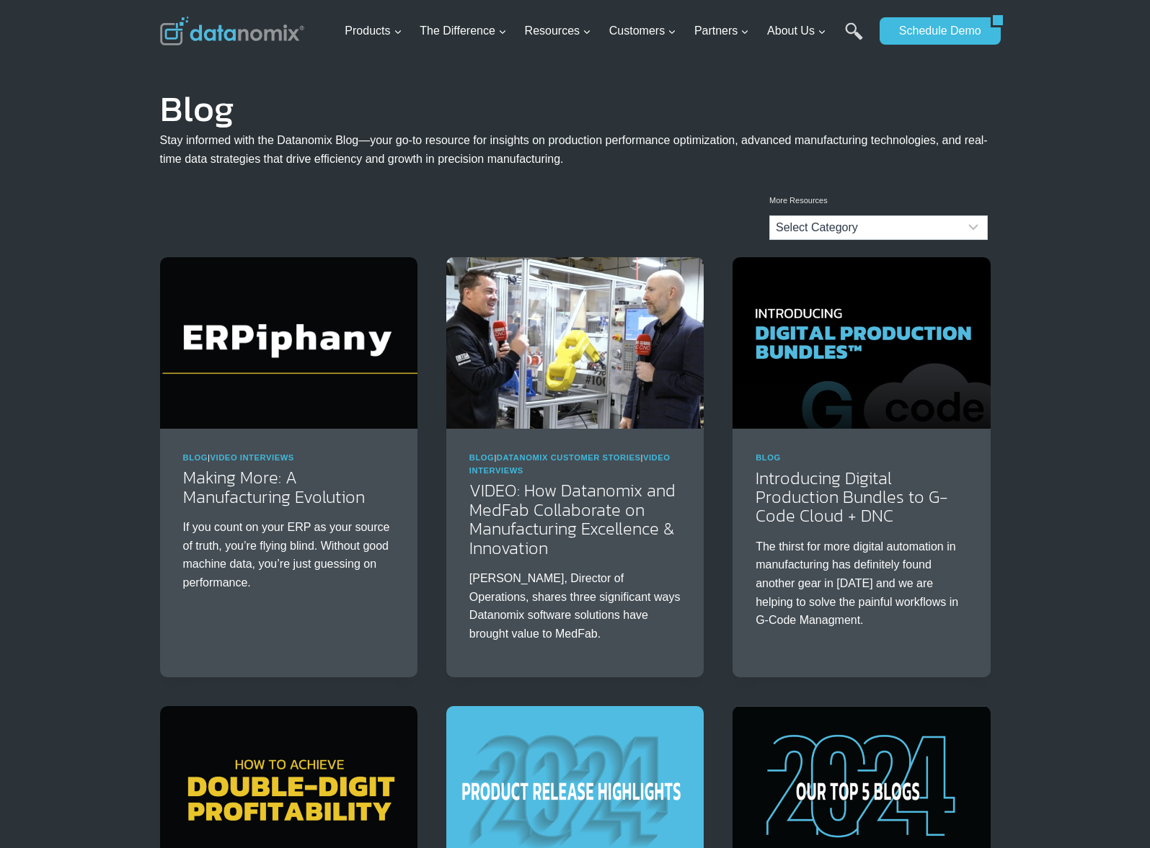
drag, startPoint x: 1094, startPoint y: 250, endPoint x: 980, endPoint y: 30, distance: 247.9
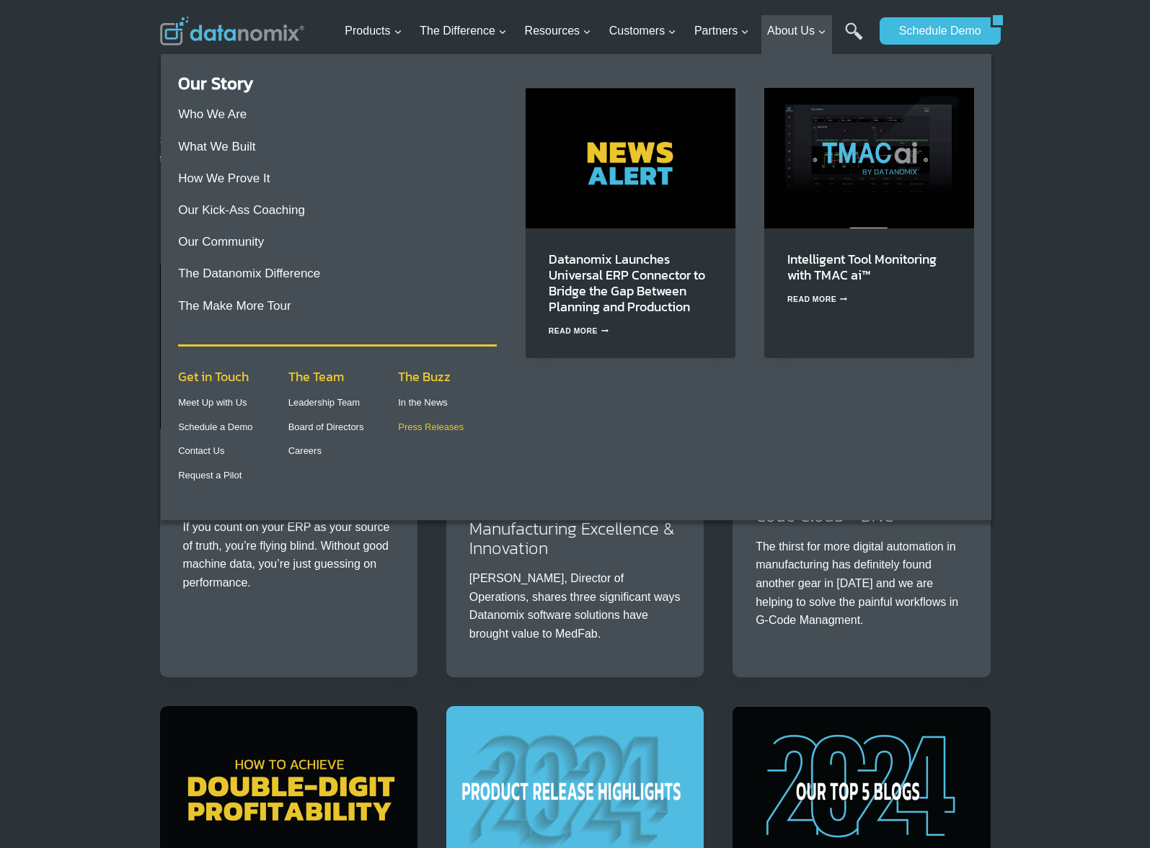
click at [418, 425] on link "Press Releases" at bounding box center [431, 427] width 66 height 11
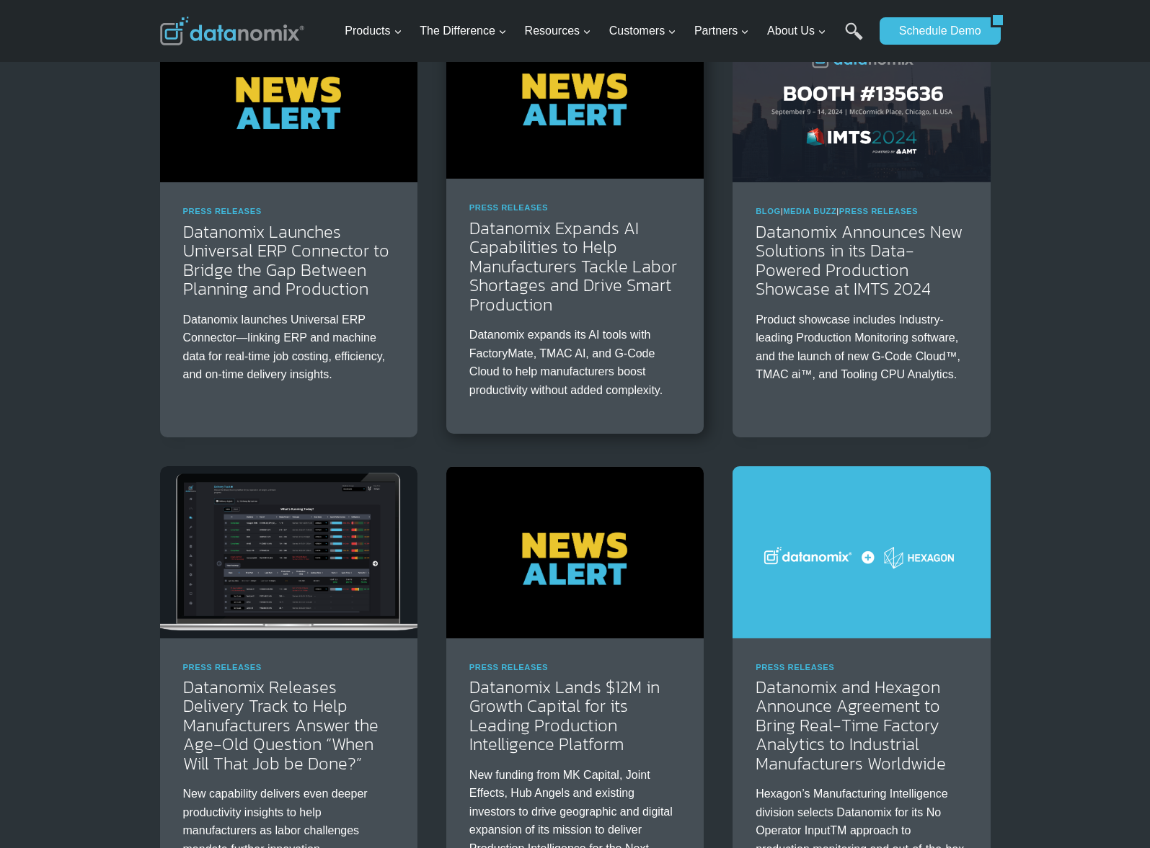
scroll to position [228, 0]
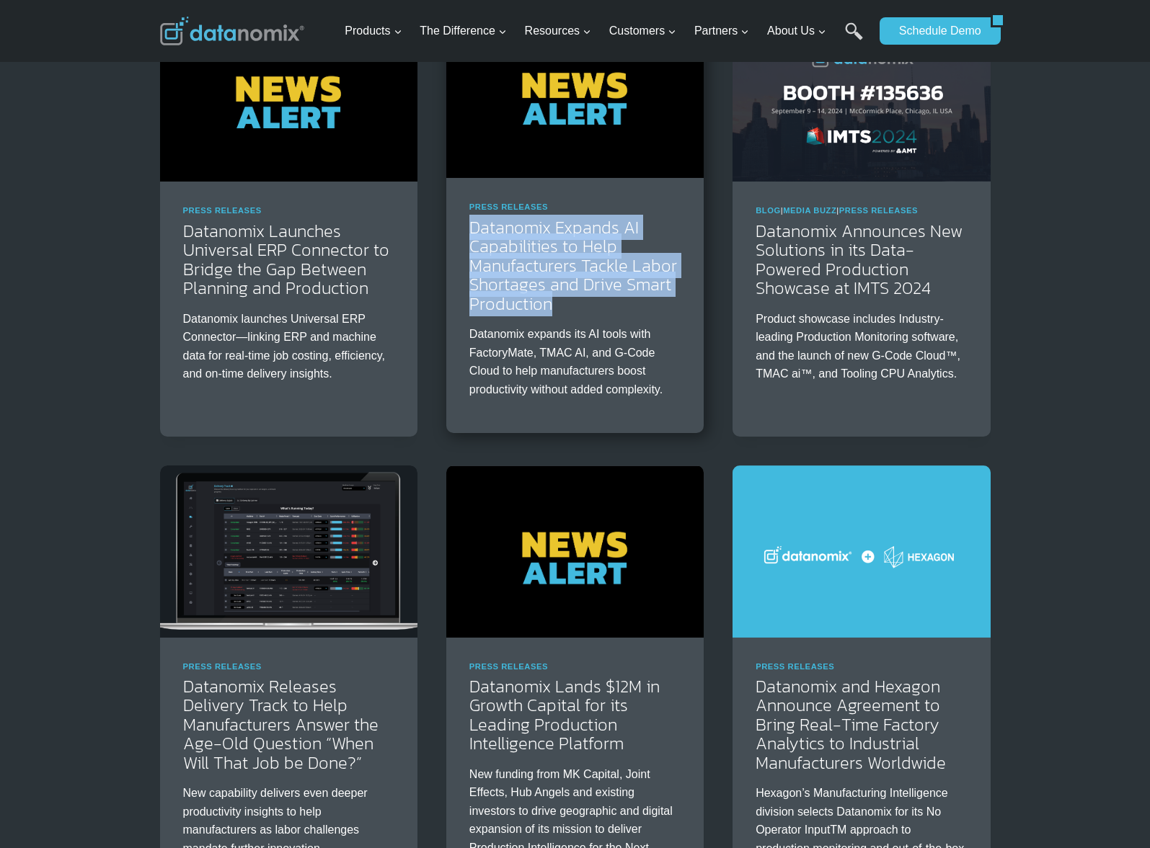
drag, startPoint x: 533, startPoint y: 257, endPoint x: 569, endPoint y: 304, distance: 59.3
click at [569, 304] on div "Press Releases Datanomix Expands AI Capabilities to Help Manufacturers Tackle L…" at bounding box center [574, 305] width 257 height 255
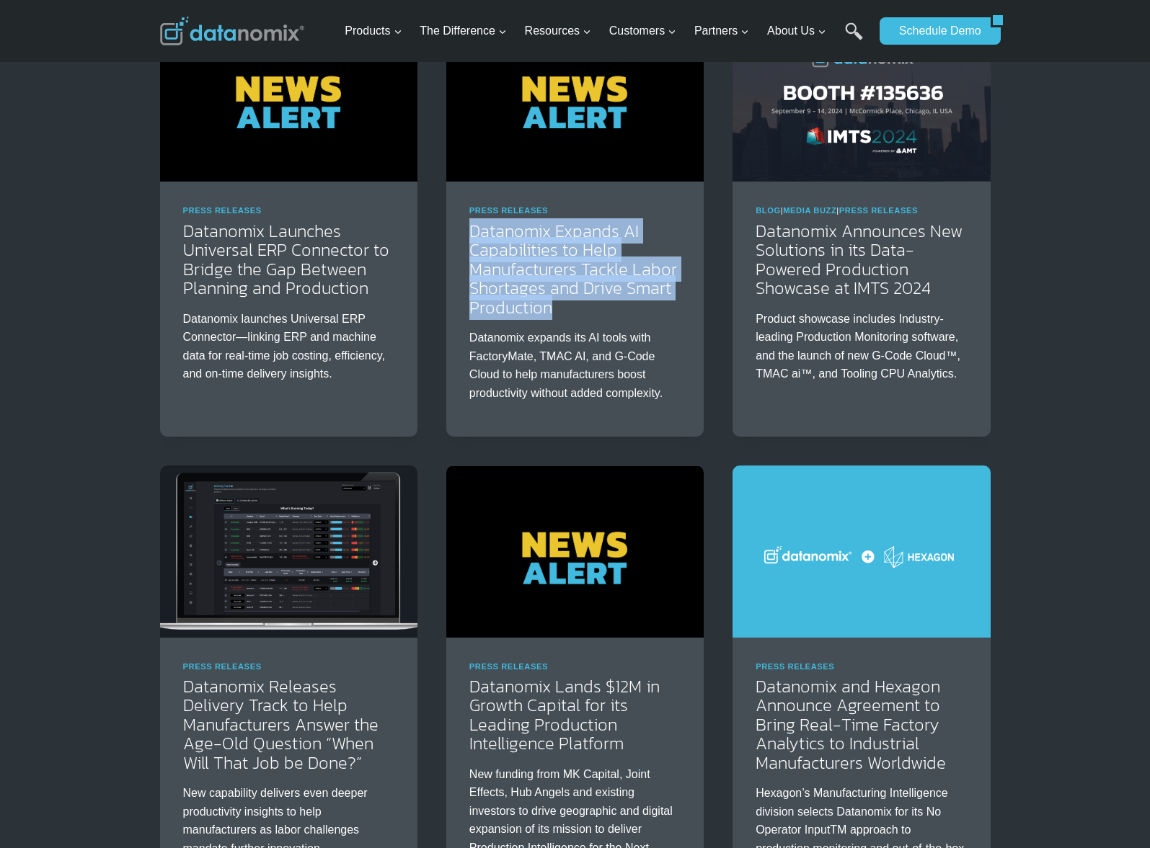
copy link "Datanomix Expands AI Capabilities to Help Manufacturers Tackle Labor Shortages …"
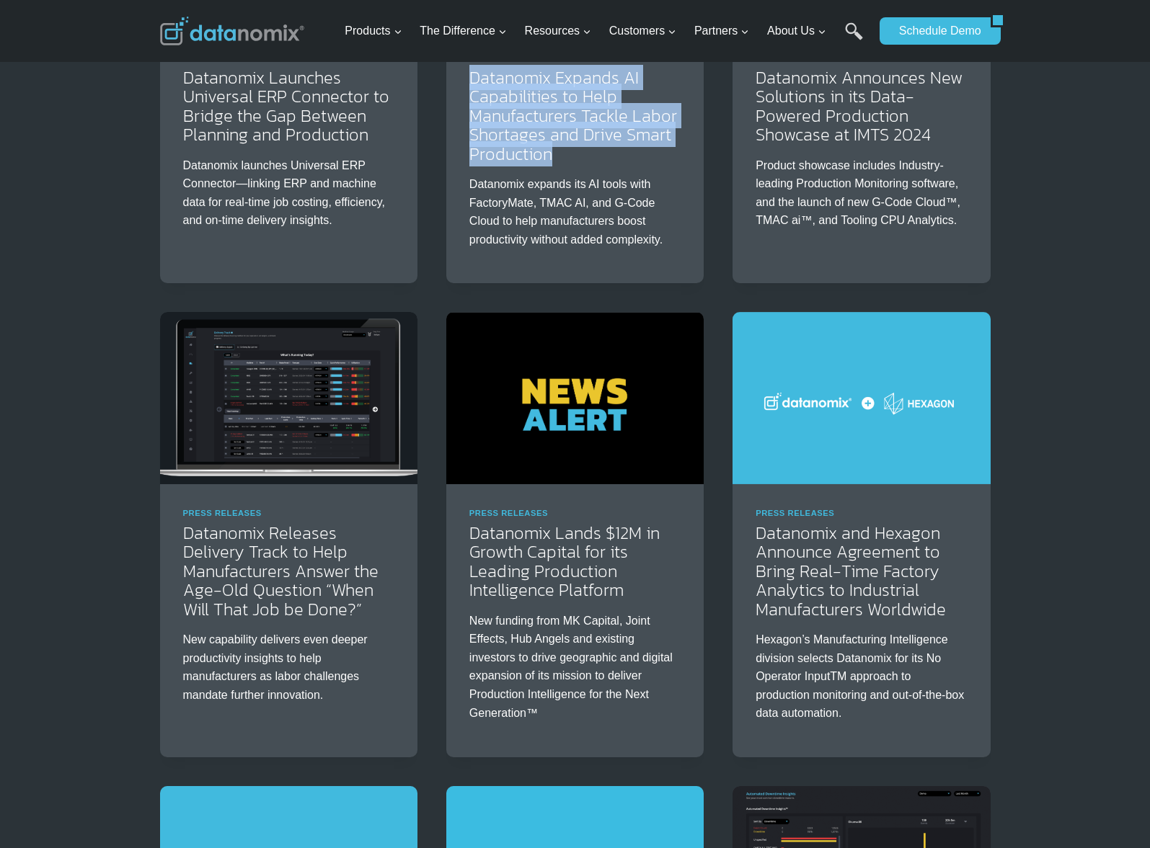
scroll to position [388, 0]
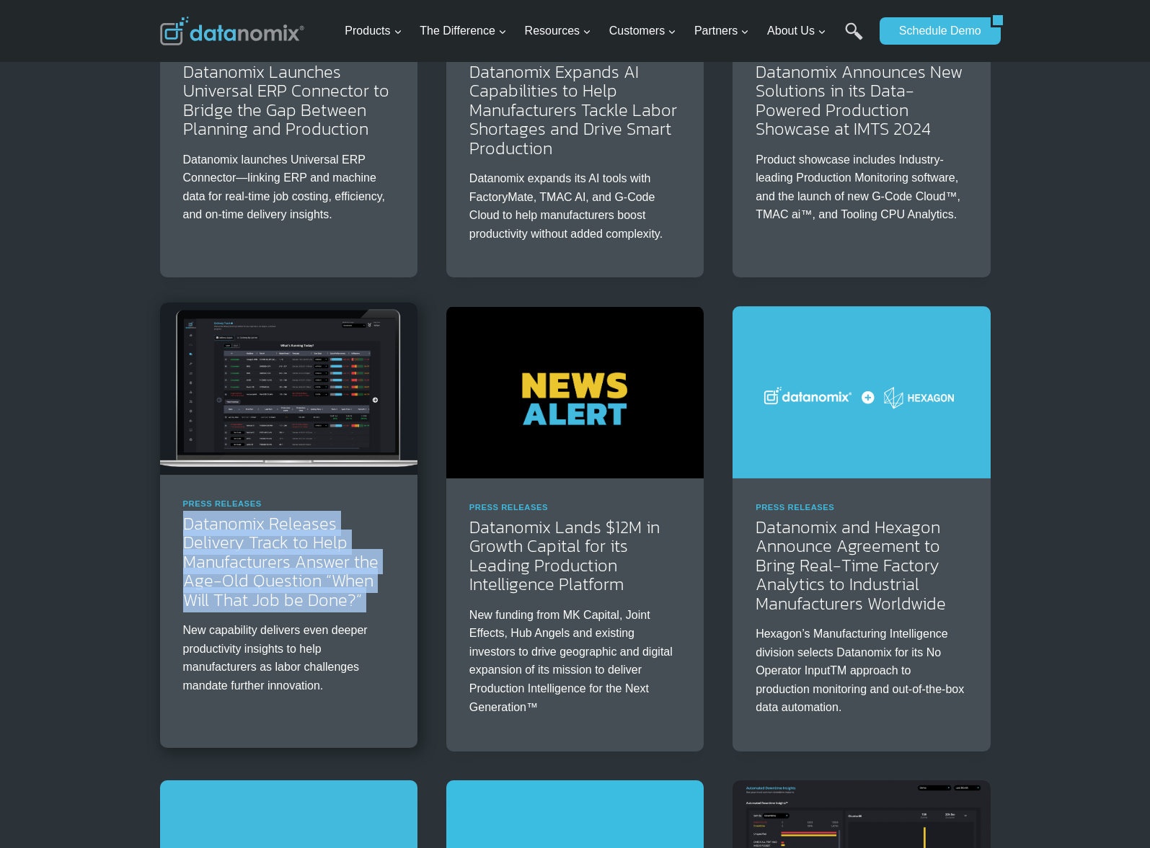
drag, startPoint x: 174, startPoint y: 522, endPoint x: 383, endPoint y: 619, distance: 229.9
click at [383, 619] on div "Press Releases Datanomix Releases Delivery Track to Help Manufacturers Answer t…" at bounding box center [288, 602] width 257 height 255
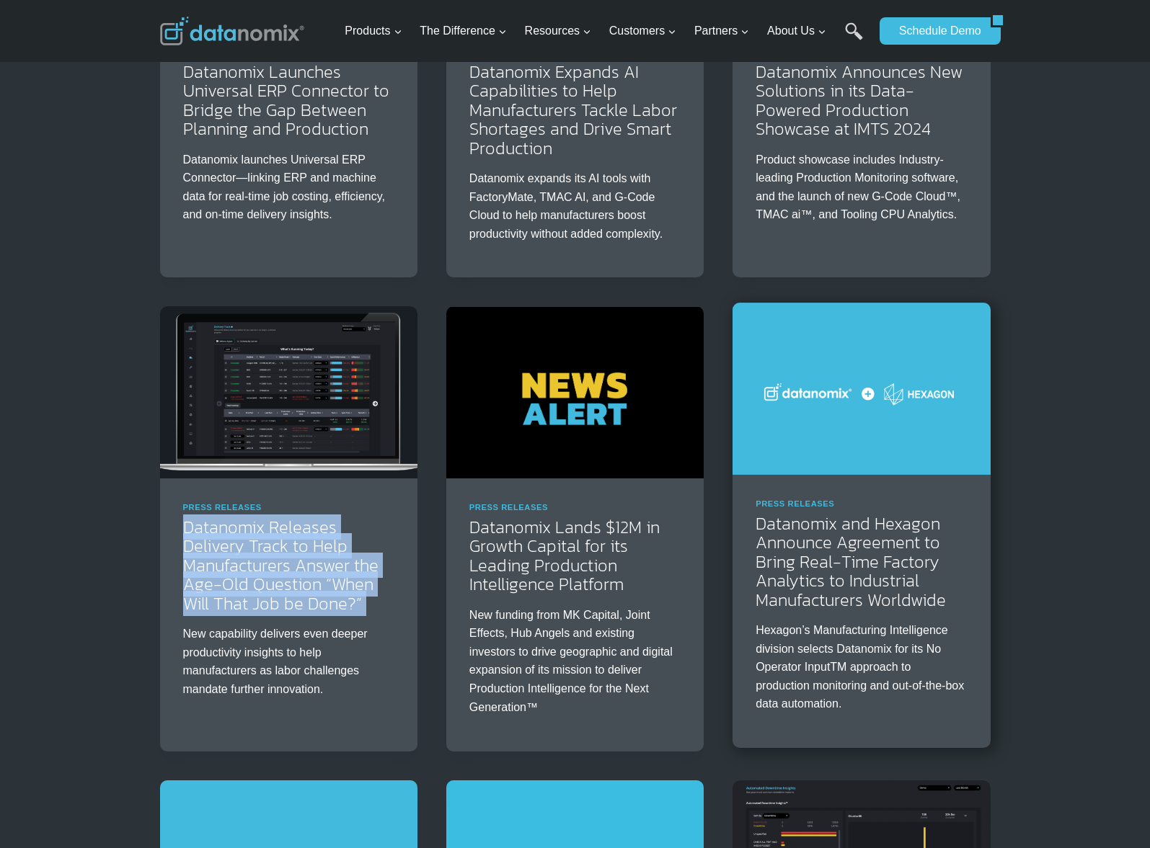
copy div "Datanomix Releases Delivery Track to Help Manufacturers Answer the Age-Old Ques…"
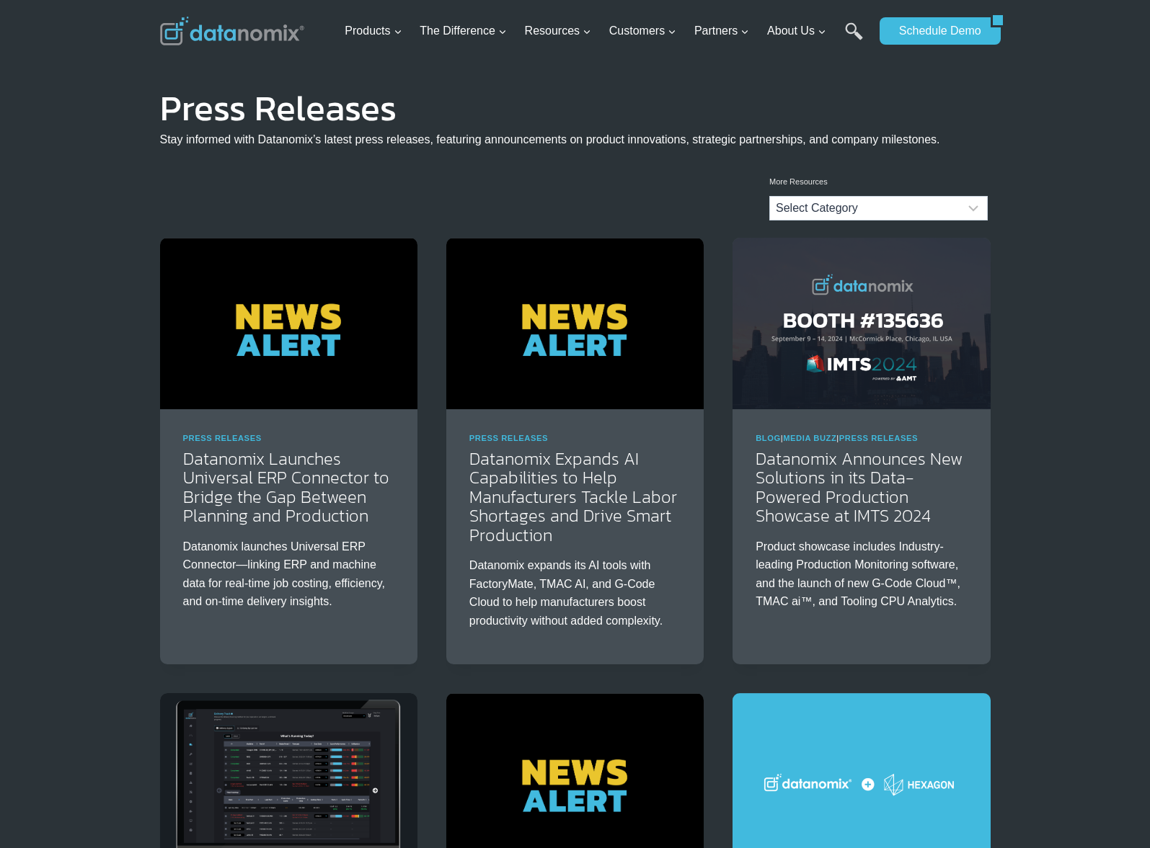
scroll to position [0, 0]
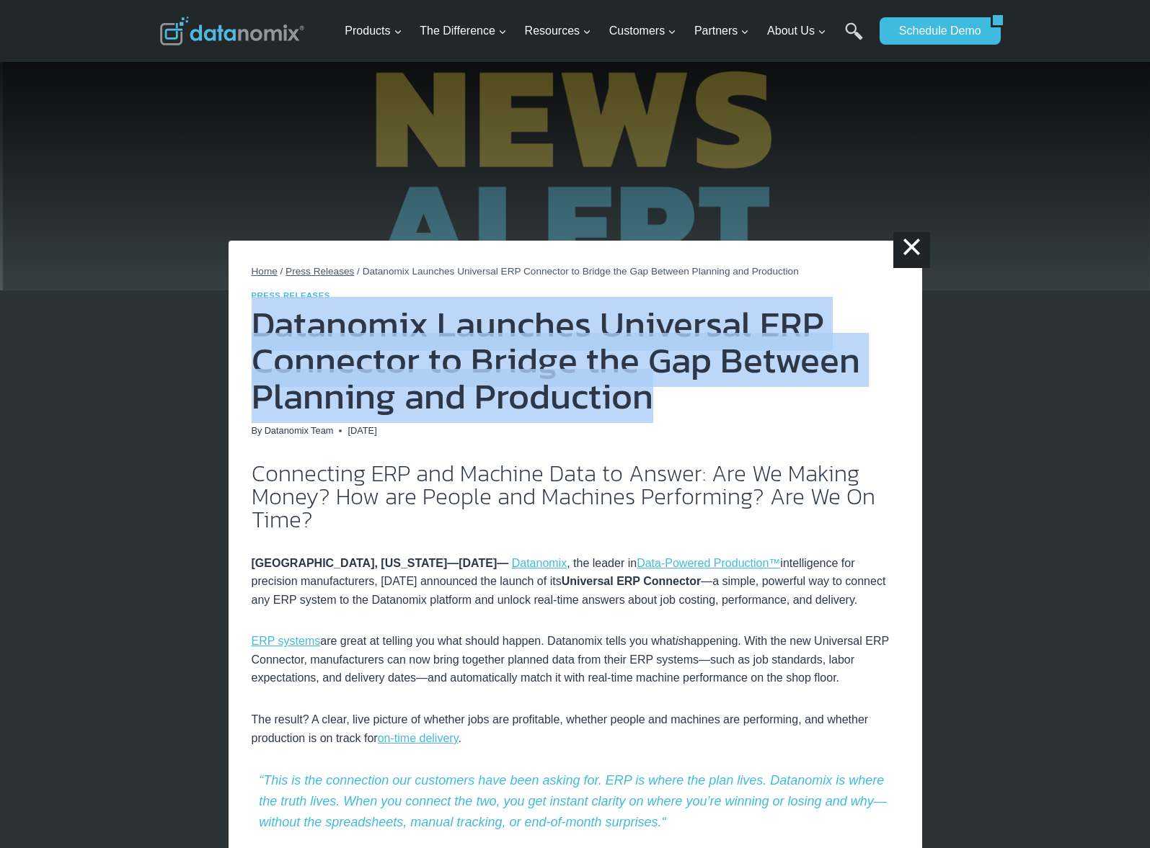
drag, startPoint x: 261, startPoint y: 318, endPoint x: 747, endPoint y: 409, distance: 494.4
click at [747, 409] on h1 "Datanomix Launches Universal ERP Connector to Bridge the Gap Between Planning a…" at bounding box center [575, 360] width 647 height 108
copy h1 "Datanomix Launches Universal ERP Connector to Bridge the Gap Between Planning a…"
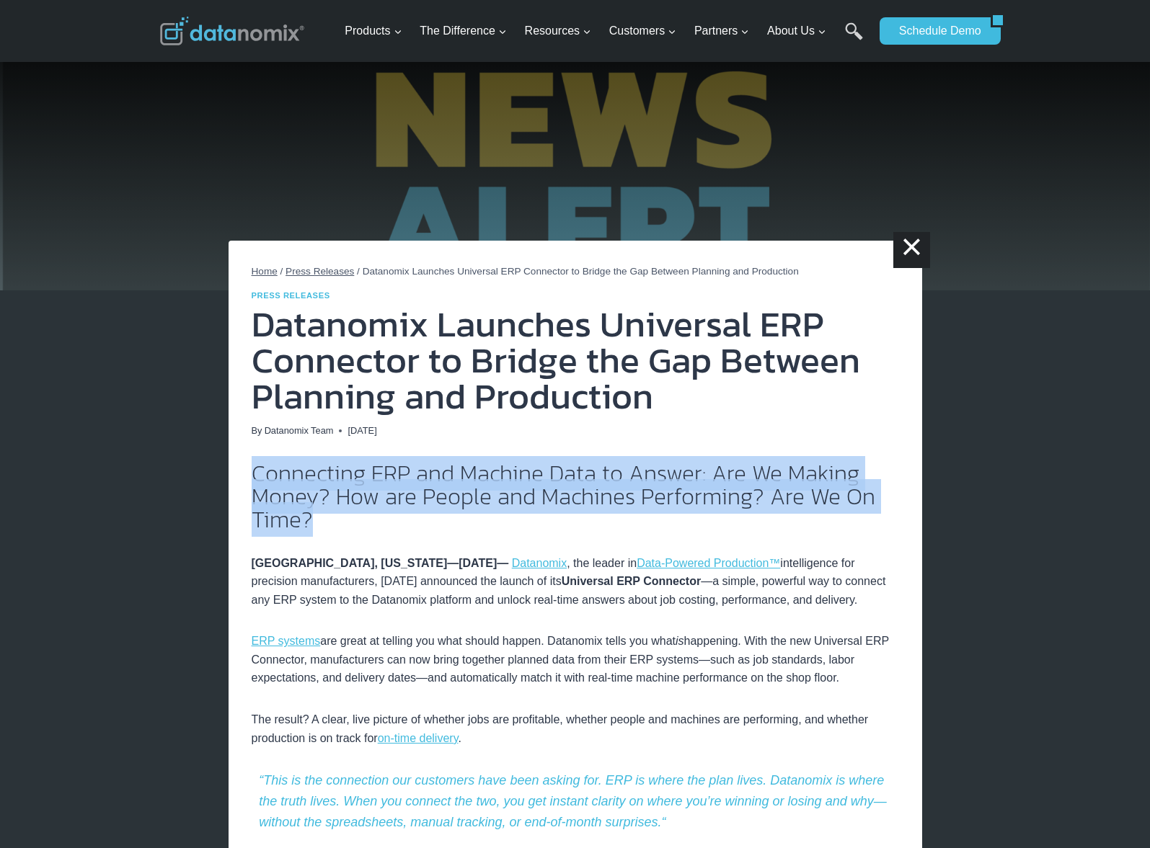
drag, startPoint x: 308, startPoint y: 515, endPoint x: 253, endPoint y: 484, distance: 62.9
click at [253, 484] on h2 "Connecting ERP and Machine Data to Answer: Are We Making Money? How are People …" at bounding box center [575, 496] width 647 height 69
copy h2 "Connecting ERP and Machine Data to Answer: Are We Making Money? How are People …"
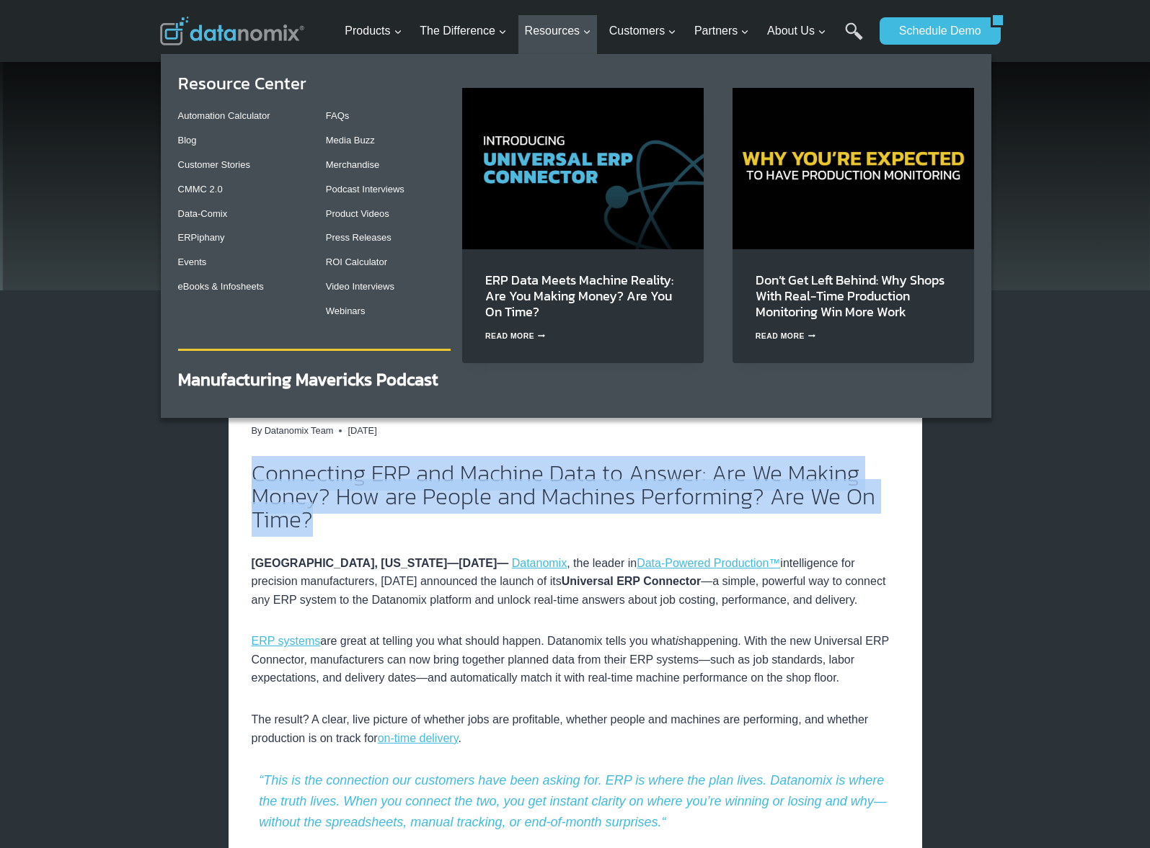
click at [546, 167] on img "Primary Navigation" at bounding box center [582, 168] width 241 height 161
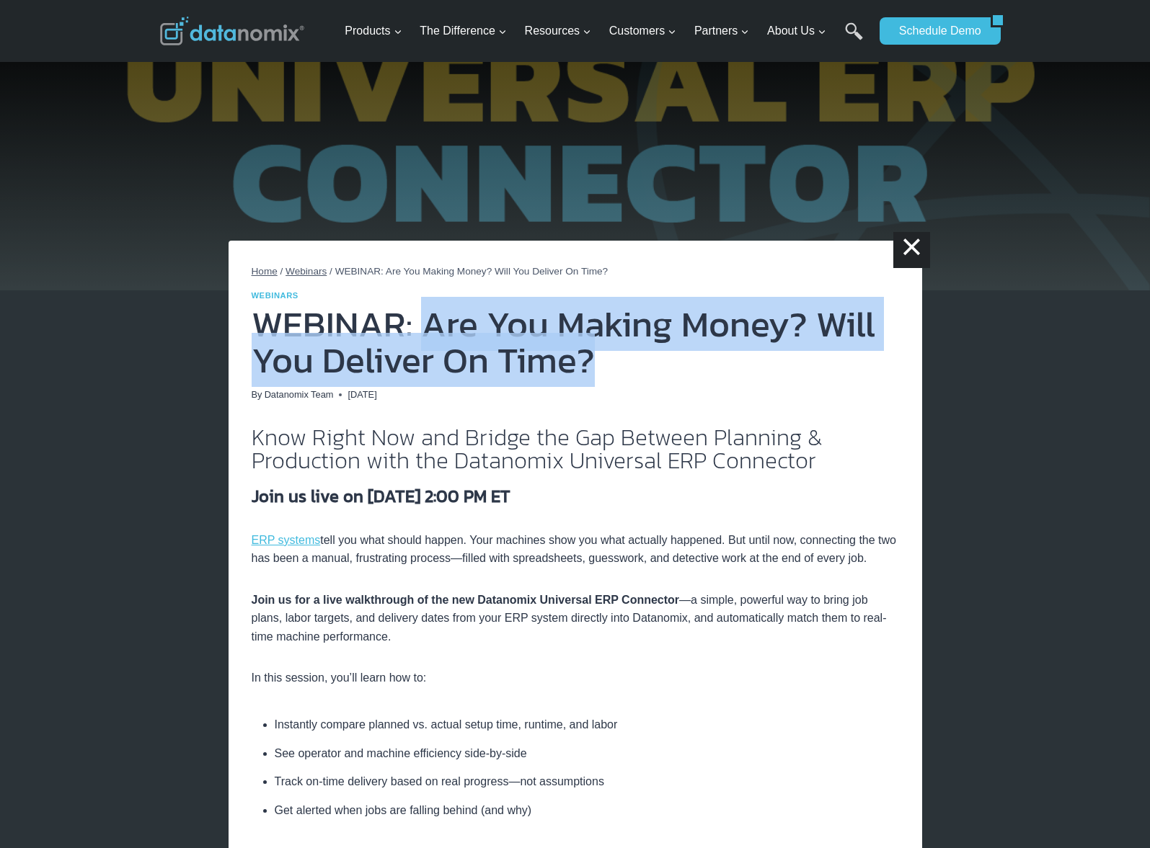
drag, startPoint x: 535, startPoint y: 355, endPoint x: 420, endPoint y: 333, distance: 117.3
click at [420, 333] on h1 "WEBINAR: Are You Making Money? Will You Deliver On Time?" at bounding box center [575, 342] width 647 height 72
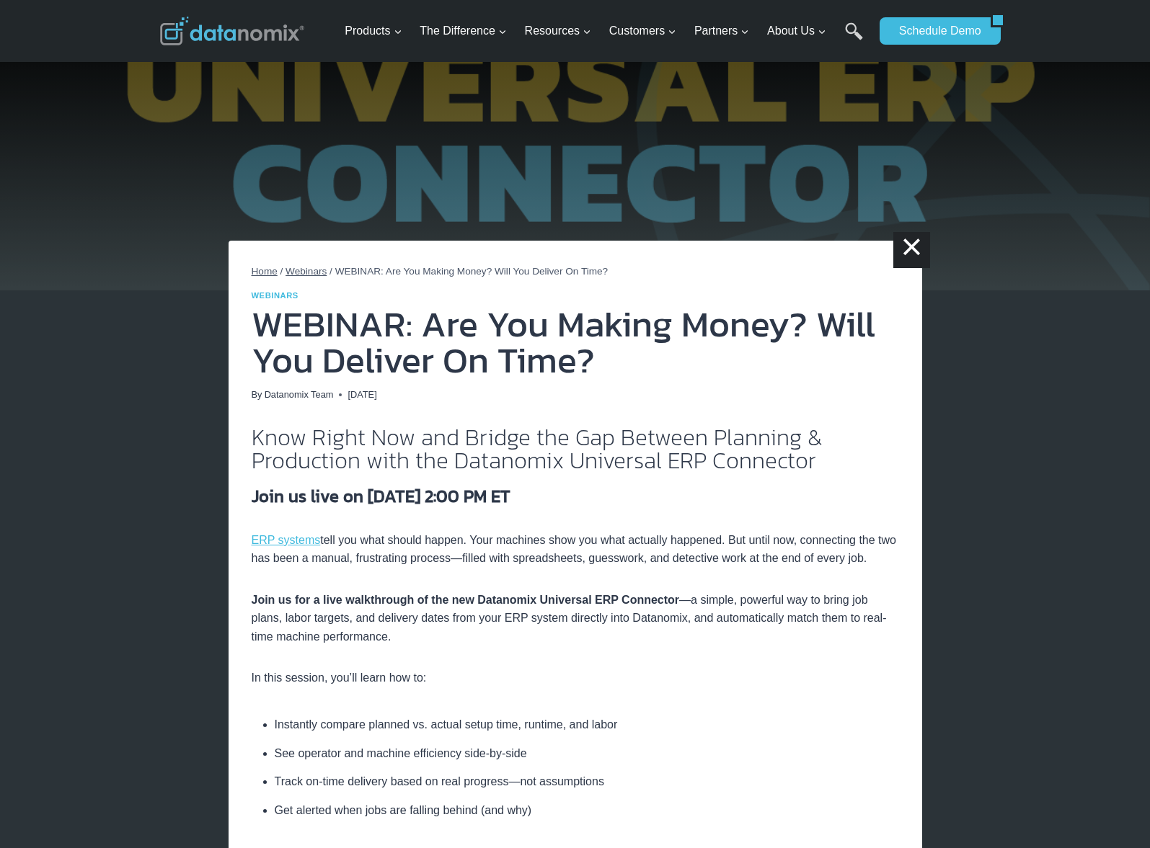
click at [798, 688] on p "In this session, you’ll learn how to:" at bounding box center [575, 678] width 647 height 19
click at [195, 30] on img at bounding box center [232, 31] width 144 height 29
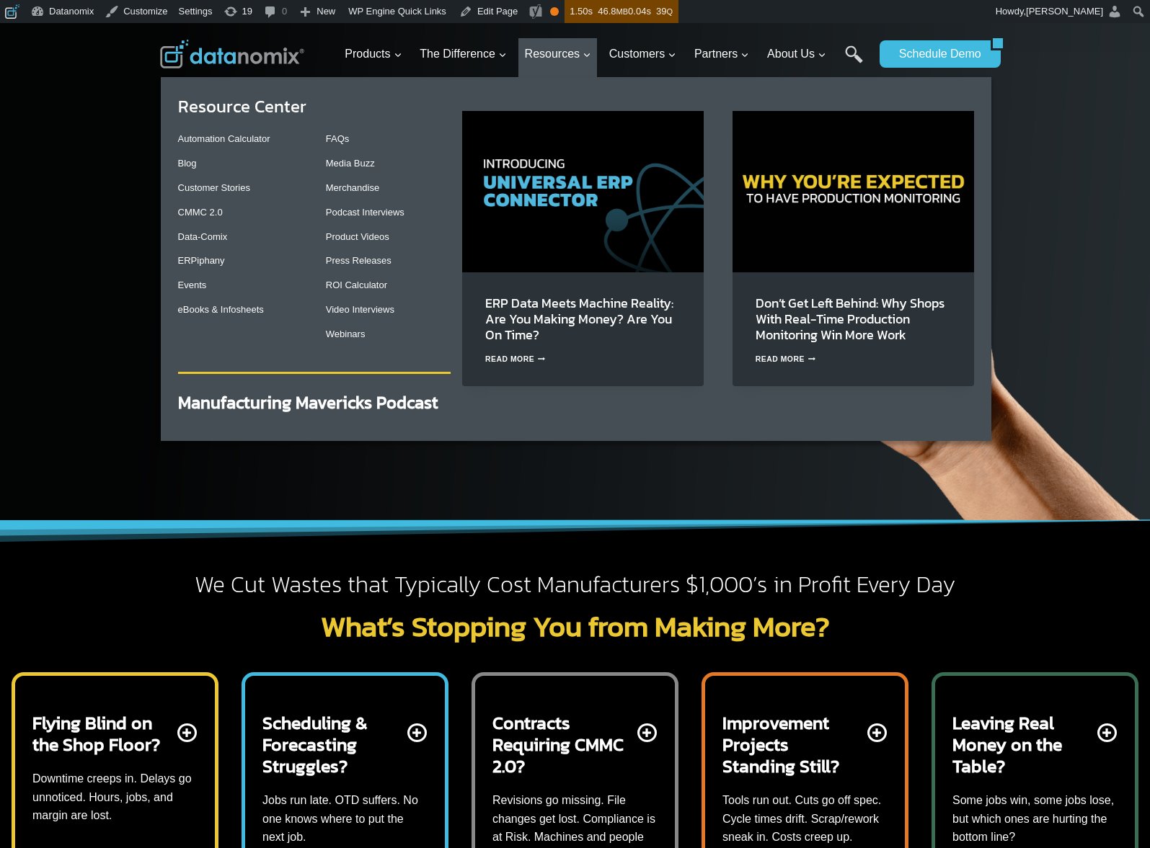
click at [567, 174] on img "Primary Navigation" at bounding box center [582, 191] width 241 height 161
click at [347, 331] on link "Webinars" at bounding box center [346, 334] width 40 height 11
click at [572, 172] on img "Primary Navigation" at bounding box center [582, 191] width 241 height 161
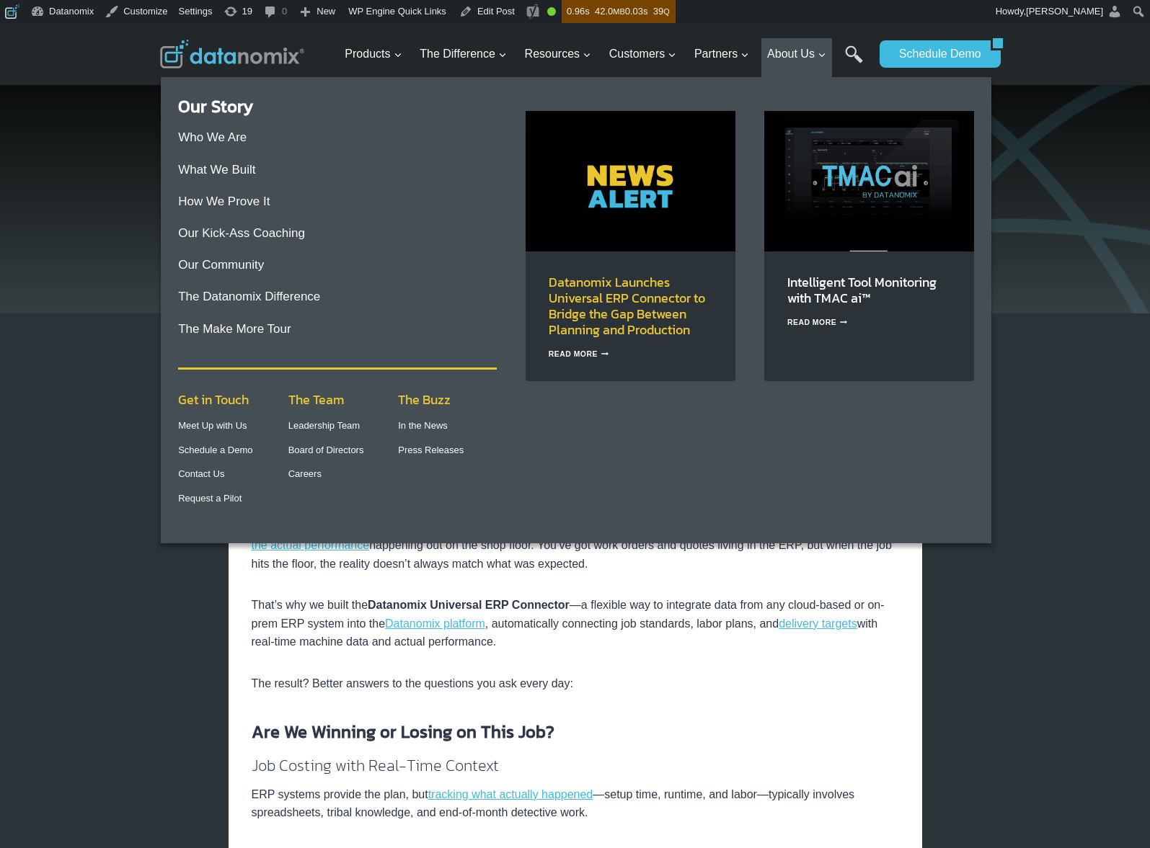
click at [603, 320] on link "Datanomix Launches Universal ERP Connector to Bridge the Gap Between Planning a…" at bounding box center [627, 305] width 156 height 67
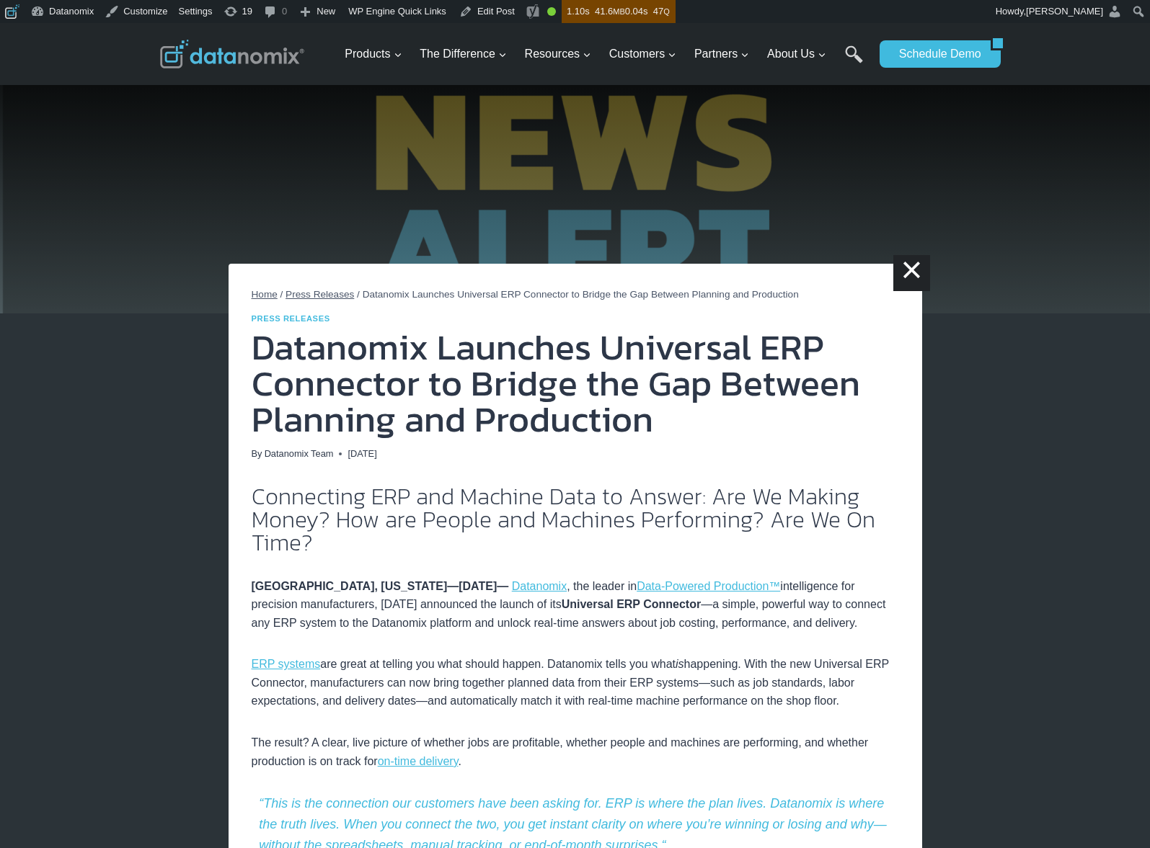
click at [902, 189] on img at bounding box center [575, 168] width 1150 height 290
click at [902, 187] on img at bounding box center [575, 168] width 1150 height 290
